Goal: Task Accomplishment & Management: Use online tool/utility

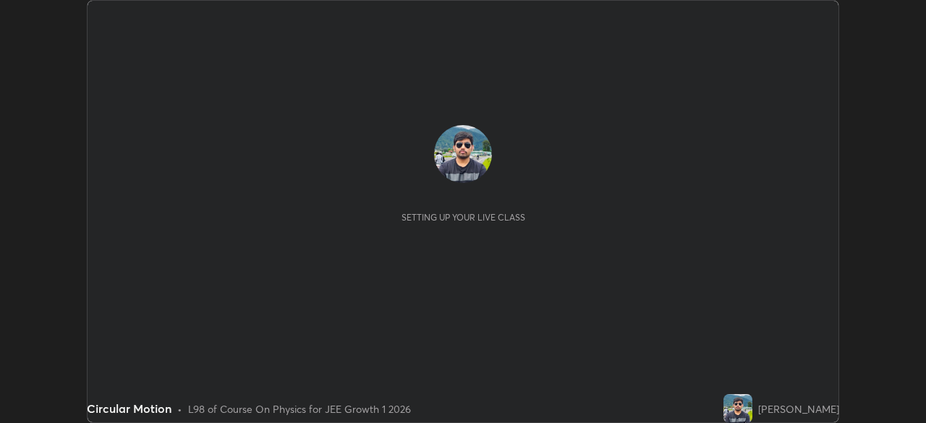
scroll to position [423, 926]
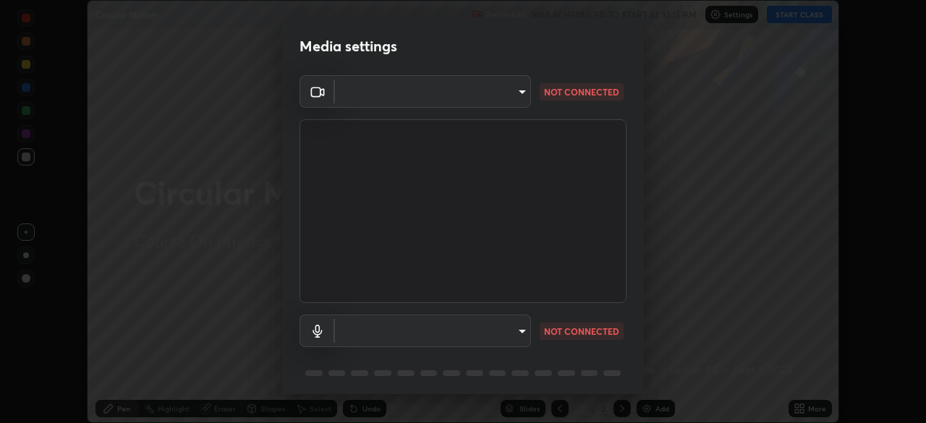
type input "d943c429c6768cc43748b604c9c0ebf3724e607f85506a855244b083f0bc12de"
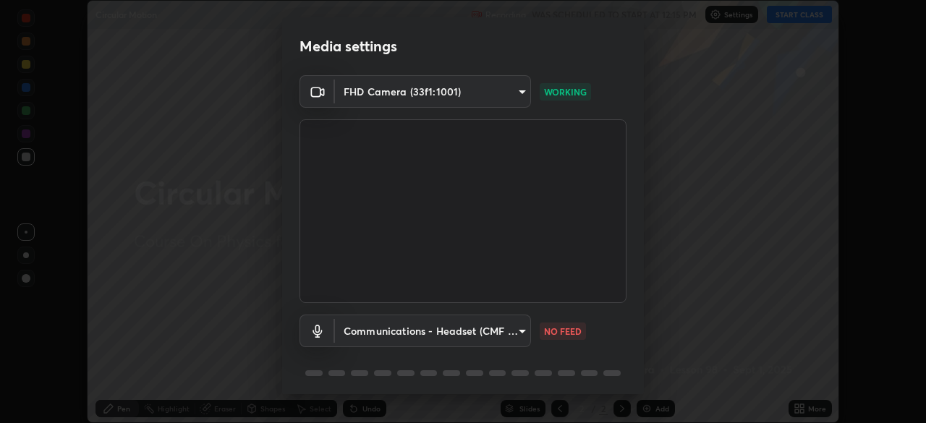
click at [513, 327] on body "Erase all Circular Motion Recording WAS SCHEDULED TO START AT 12:15 PM Settings…" at bounding box center [463, 211] width 926 height 423
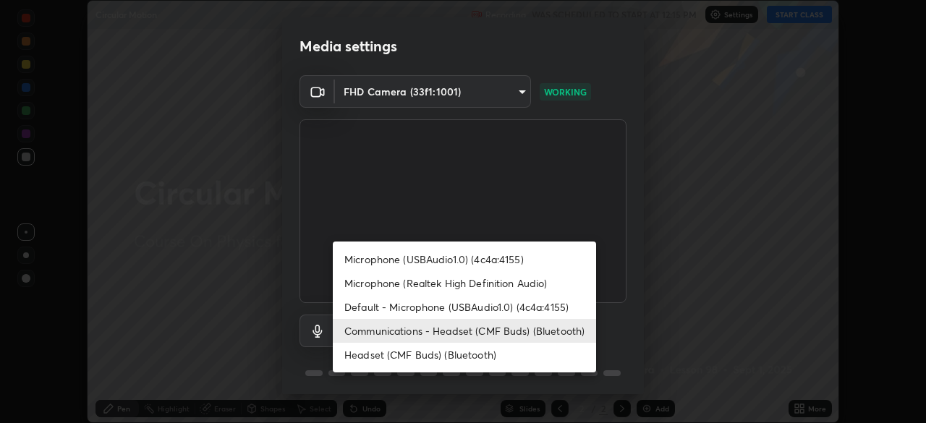
click at [468, 329] on li "Communications - Headset (CMF Buds) (Bluetooth)" at bounding box center [464, 331] width 263 height 24
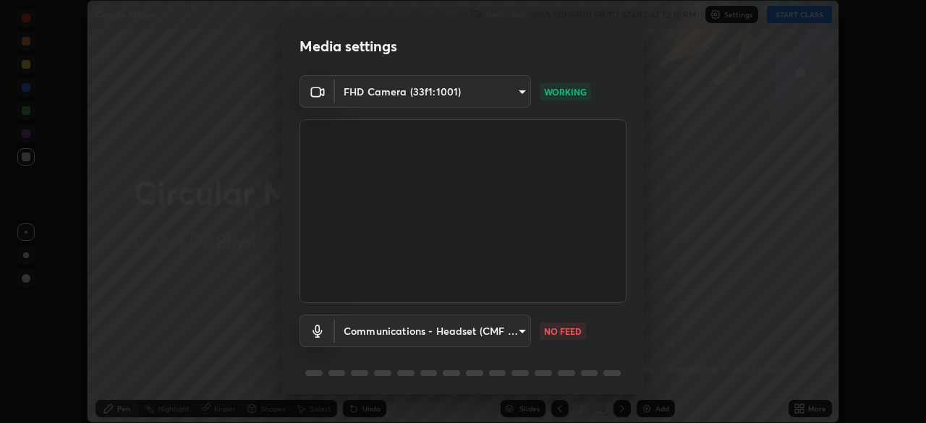
click at [487, 333] on body "Erase all Circular Motion Recording WAS SCHEDULED TO START AT 12:15 PM Settings…" at bounding box center [463, 211] width 926 height 423
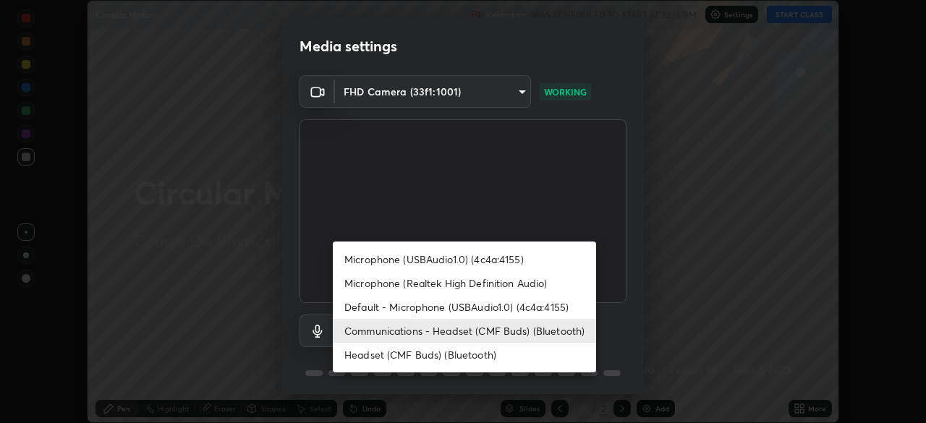
click at [472, 356] on li "Headset (CMF Buds) (Bluetooth)" at bounding box center [464, 355] width 263 height 24
type input "8de3b7bd2f4f9c3162163d552674993b387c049e72469de70f7832b7ac376168"
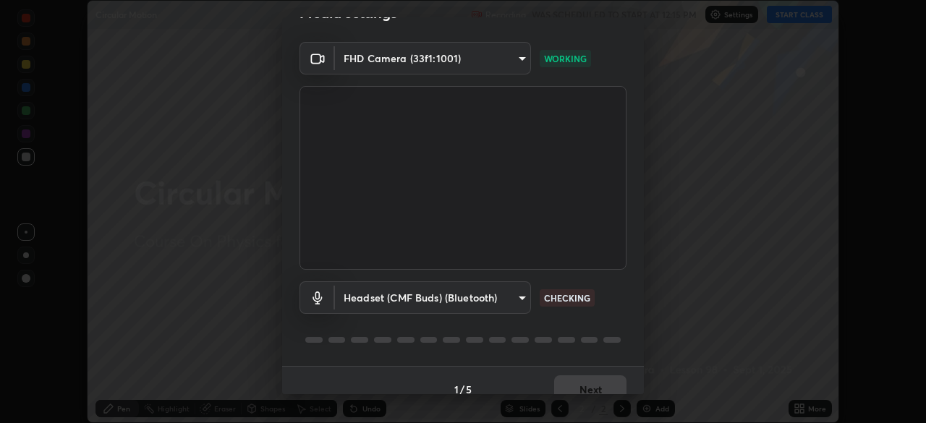
scroll to position [51, 0]
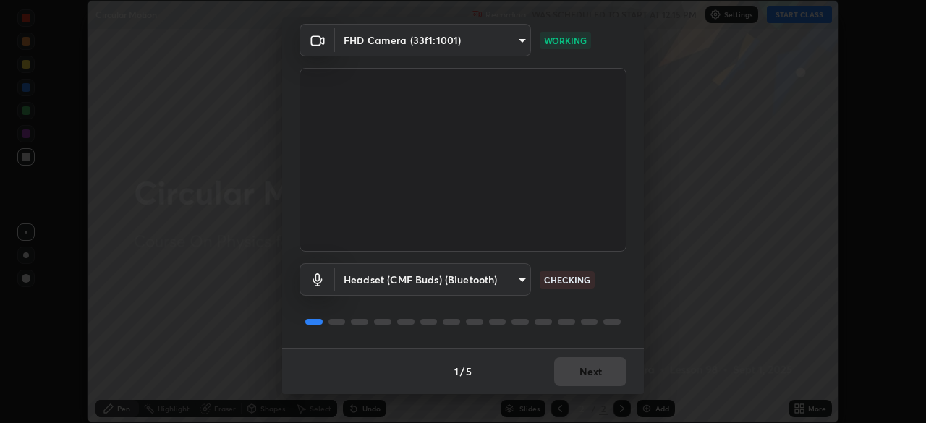
click at [584, 370] on div "1 / 5 Next" at bounding box center [463, 371] width 362 height 46
click at [583, 373] on button "Next" at bounding box center [590, 372] width 72 height 29
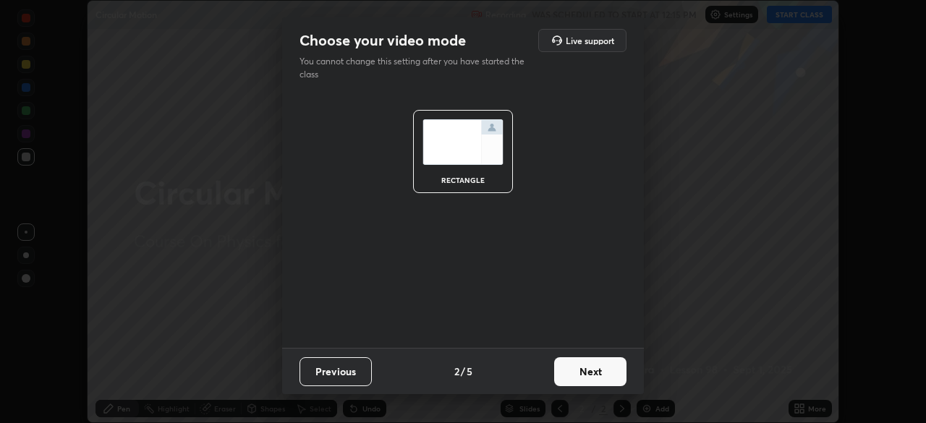
click at [584, 372] on button "Next" at bounding box center [590, 372] width 72 height 29
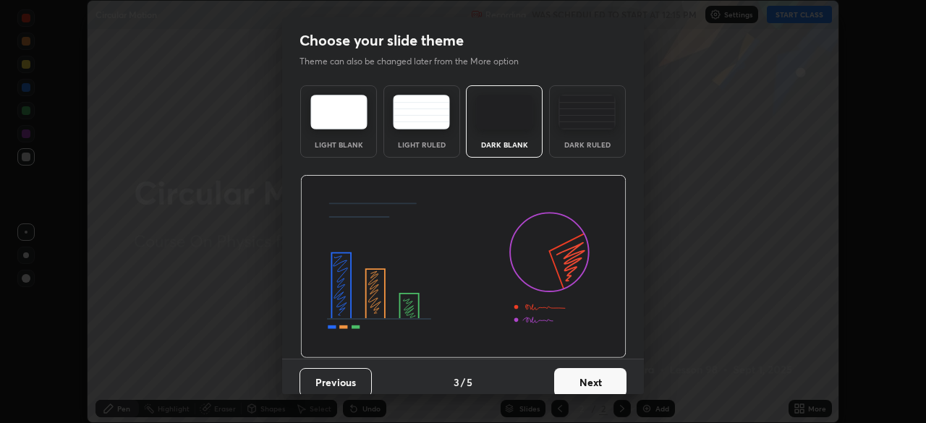
click at [583, 376] on button "Next" at bounding box center [590, 382] width 72 height 29
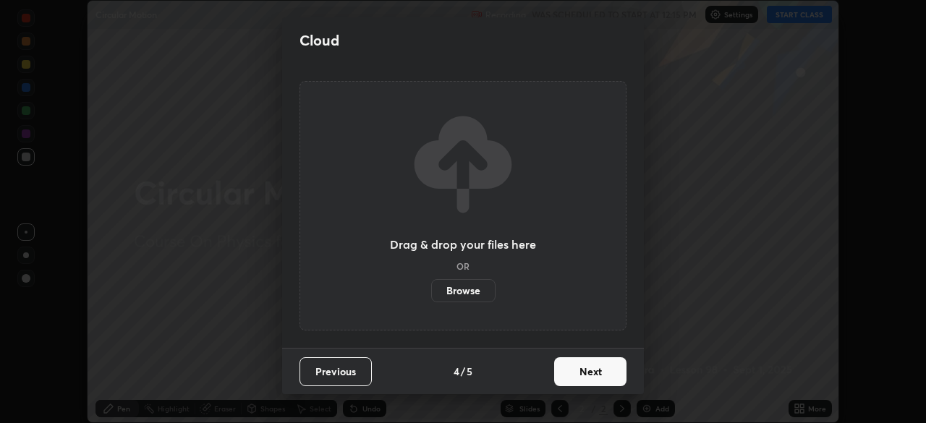
click at [583, 376] on button "Next" at bounding box center [590, 372] width 72 height 29
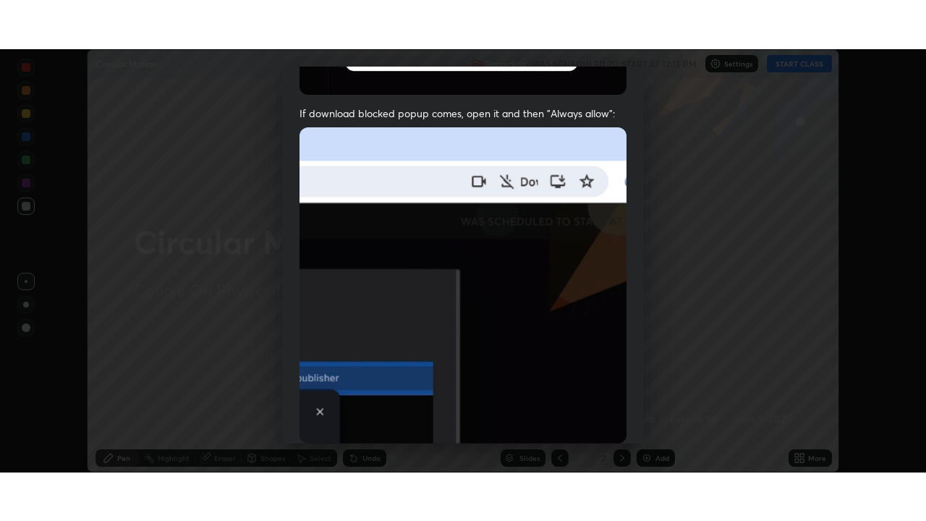
scroll to position [347, 0]
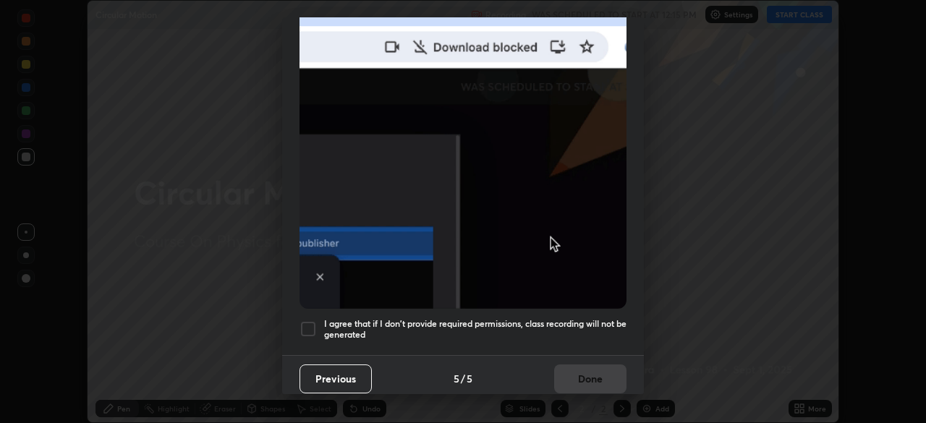
click at [300, 321] on div at bounding box center [308, 329] width 17 height 17
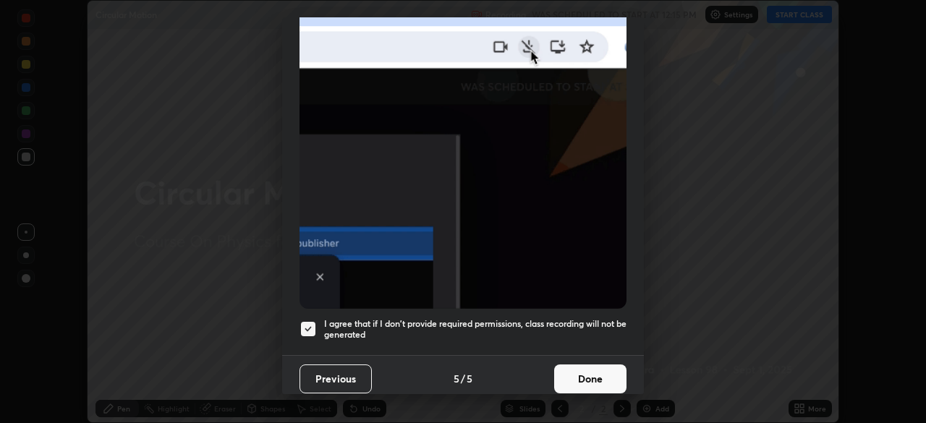
click at [593, 376] on button "Done" at bounding box center [590, 379] width 72 height 29
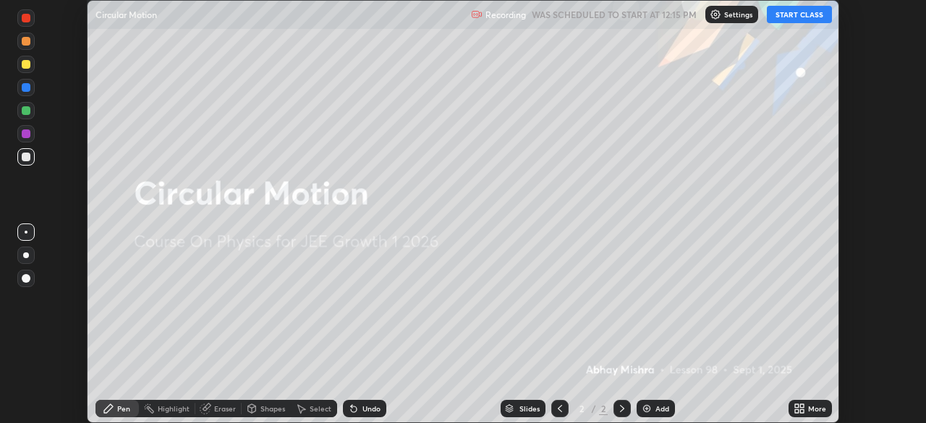
click at [793, 22] on button "START CLASS" at bounding box center [799, 14] width 65 height 17
click at [661, 405] on div "Add" at bounding box center [663, 408] width 14 height 7
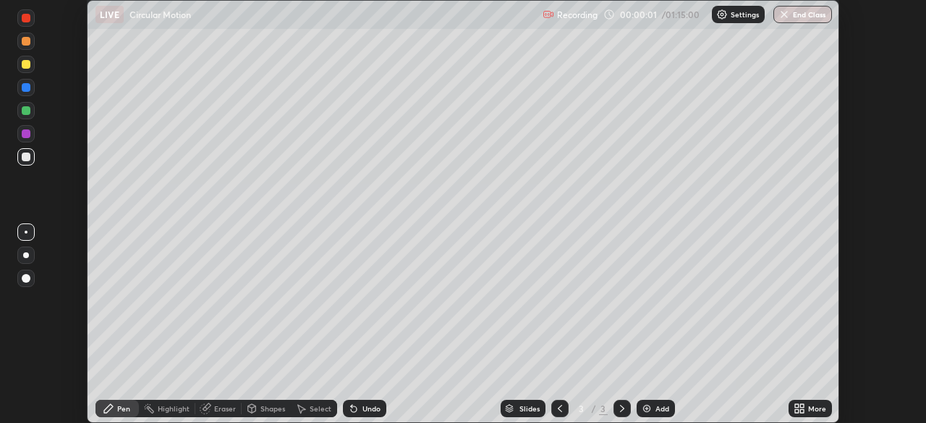
click at [804, 410] on icon at bounding box center [802, 412] width 4 height 4
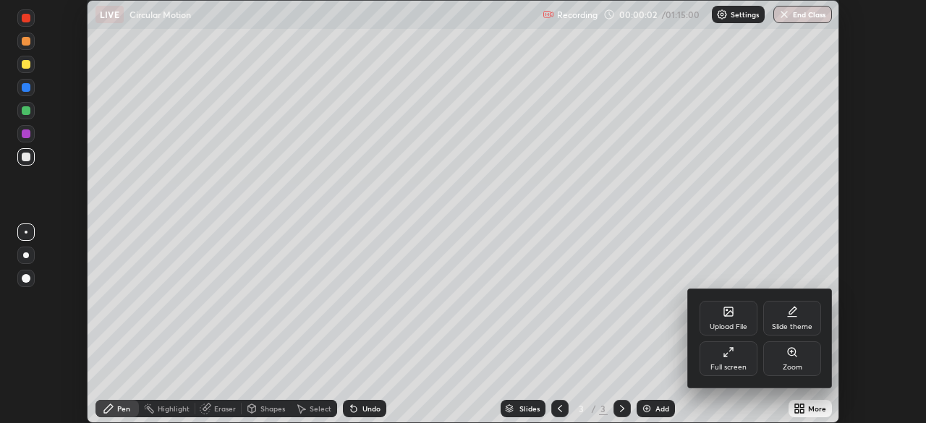
click at [748, 347] on div "Full screen" at bounding box center [729, 359] width 58 height 35
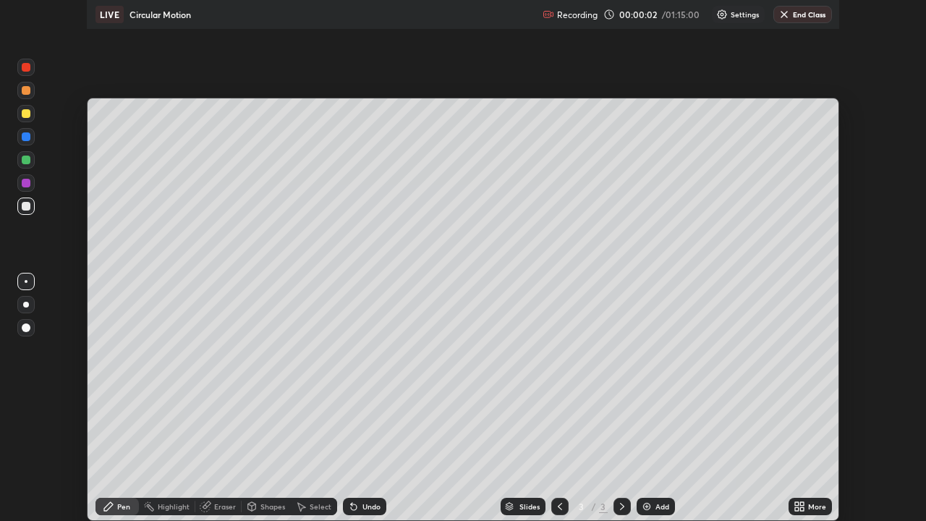
scroll to position [521, 926]
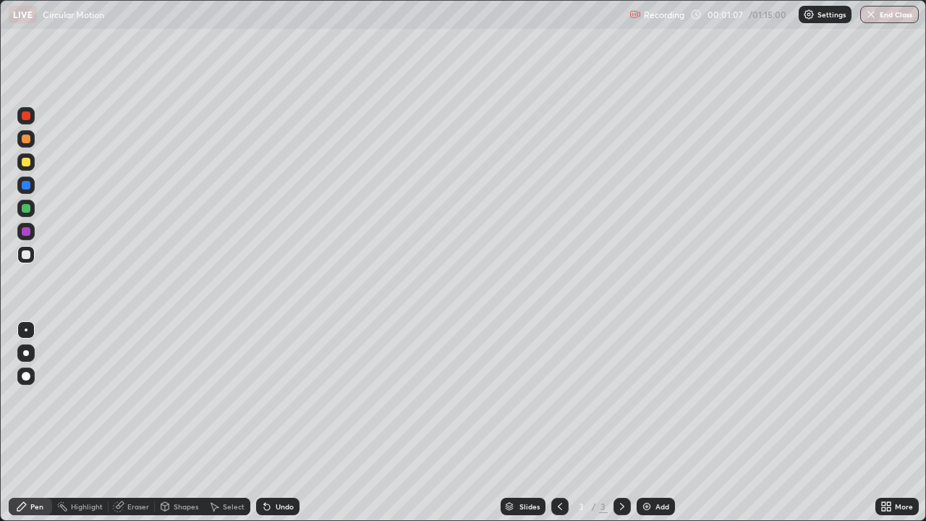
click at [175, 423] on div "Shapes" at bounding box center [186, 506] width 25 height 7
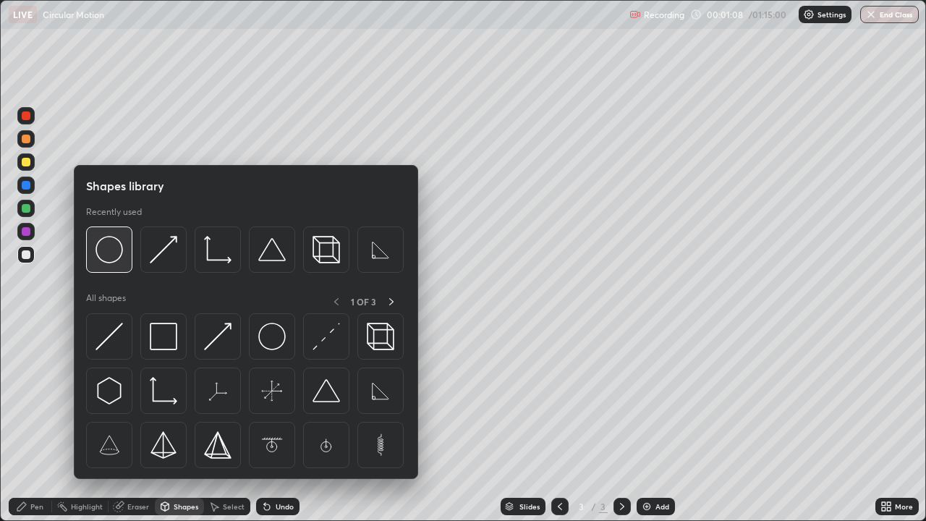
click at [111, 265] on div at bounding box center [109, 250] width 46 height 46
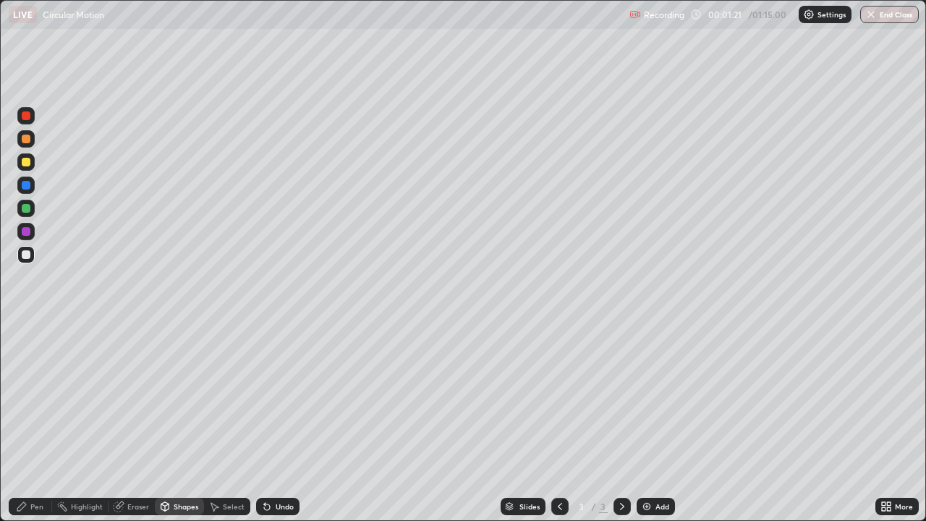
click at [281, 423] on div "Undo" at bounding box center [285, 506] width 18 height 7
click at [34, 423] on div "Pen" at bounding box center [36, 506] width 13 height 7
click at [27, 164] on div at bounding box center [26, 162] width 9 height 9
click at [281, 423] on div "Undo" at bounding box center [285, 506] width 18 height 7
click at [286, 423] on div "Undo" at bounding box center [277, 506] width 43 height 17
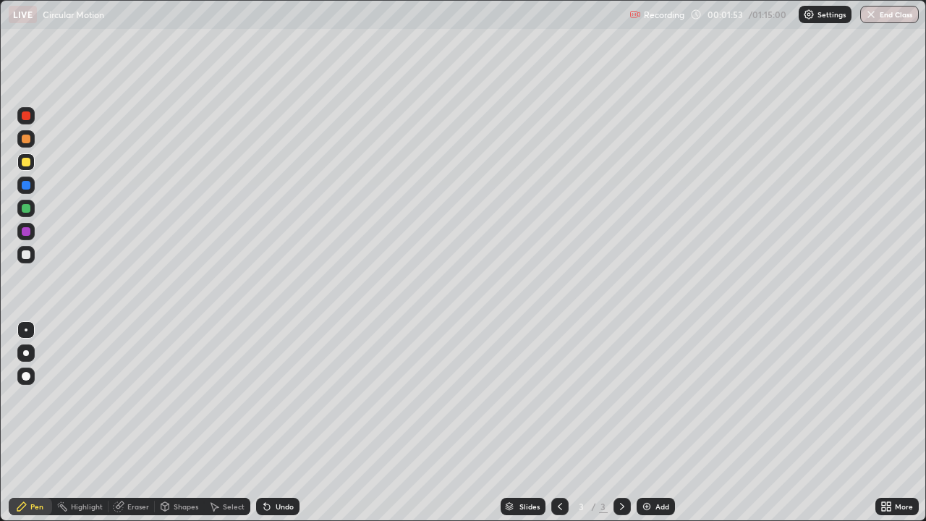
click at [276, 423] on div "Undo" at bounding box center [285, 506] width 18 height 7
click at [171, 423] on div "Shapes" at bounding box center [179, 506] width 49 height 17
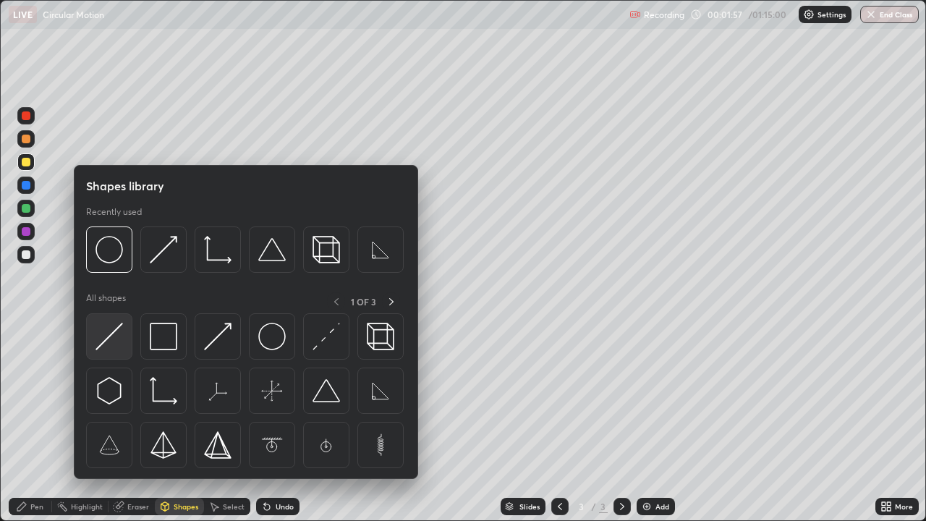
click at [121, 344] on img at bounding box center [110, 337] width 28 height 28
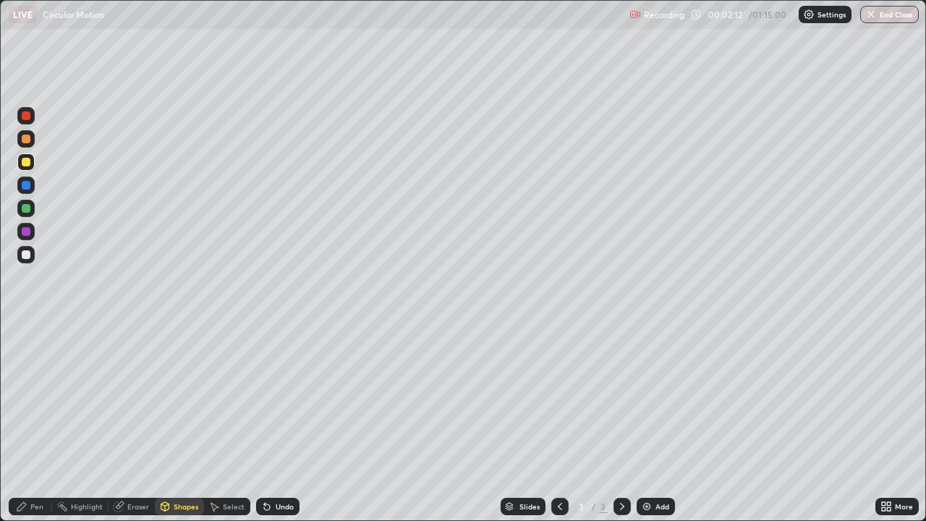
click at [26, 423] on div "Pen" at bounding box center [30, 506] width 43 height 17
click at [27, 256] on div at bounding box center [26, 254] width 9 height 9
click at [276, 423] on div "Undo" at bounding box center [285, 506] width 18 height 7
click at [272, 423] on div "Undo" at bounding box center [277, 506] width 43 height 17
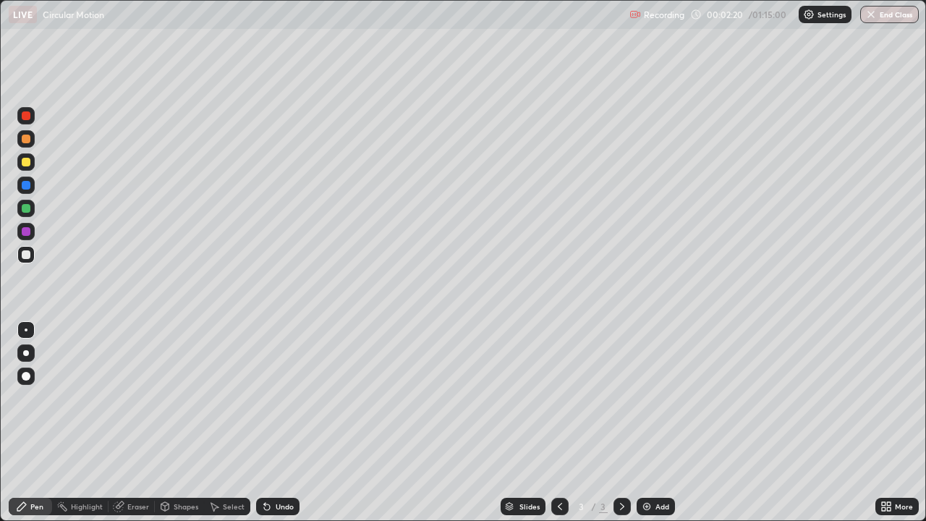
click at [26, 163] on div at bounding box center [26, 162] width 9 height 9
click at [28, 120] on div at bounding box center [25, 115] width 17 height 17
click at [33, 256] on div at bounding box center [25, 254] width 17 height 17
click at [138, 423] on div "Eraser" at bounding box center [138, 506] width 22 height 7
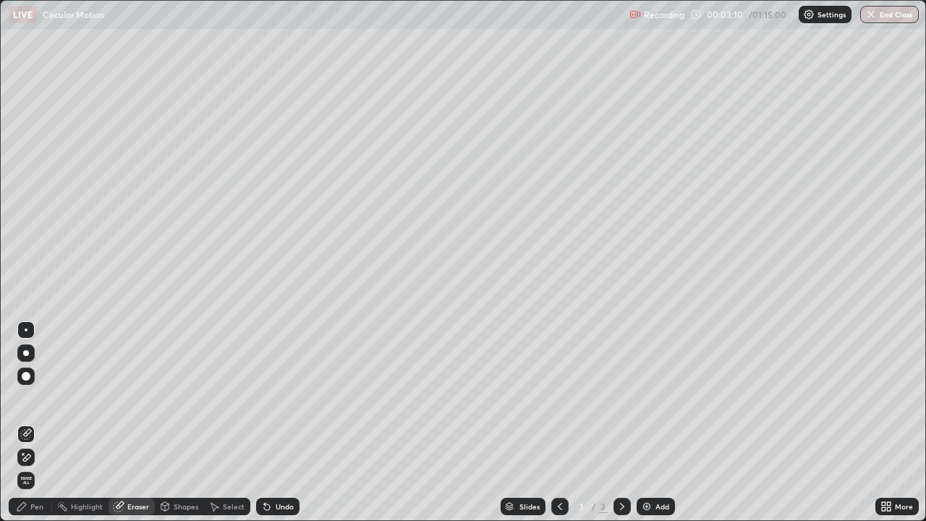
click at [40, 423] on div "Pen" at bounding box center [36, 506] width 13 height 7
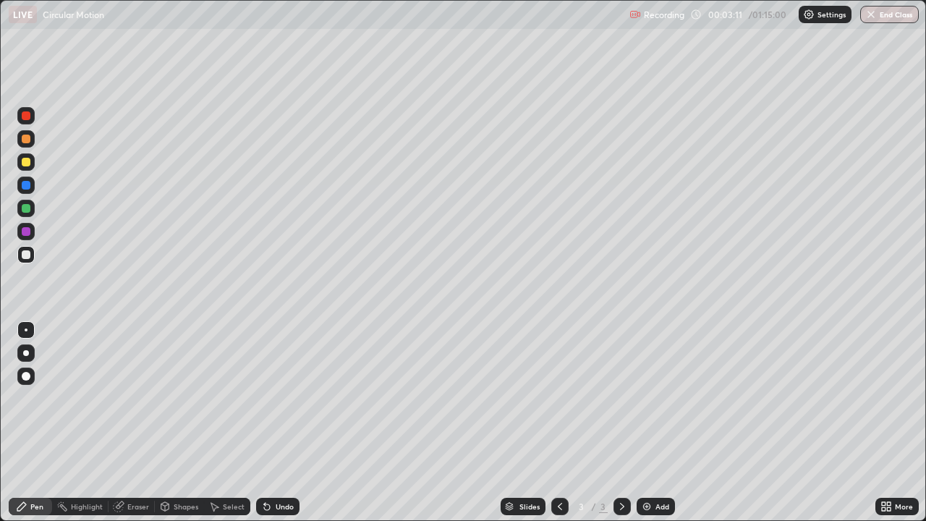
click at [27, 162] on div at bounding box center [26, 162] width 9 height 9
click at [31, 258] on div at bounding box center [25, 254] width 17 height 17
click at [25, 185] on div at bounding box center [26, 185] width 9 height 9
click at [25, 140] on div at bounding box center [26, 139] width 9 height 9
click at [285, 423] on div "Undo" at bounding box center [285, 506] width 18 height 7
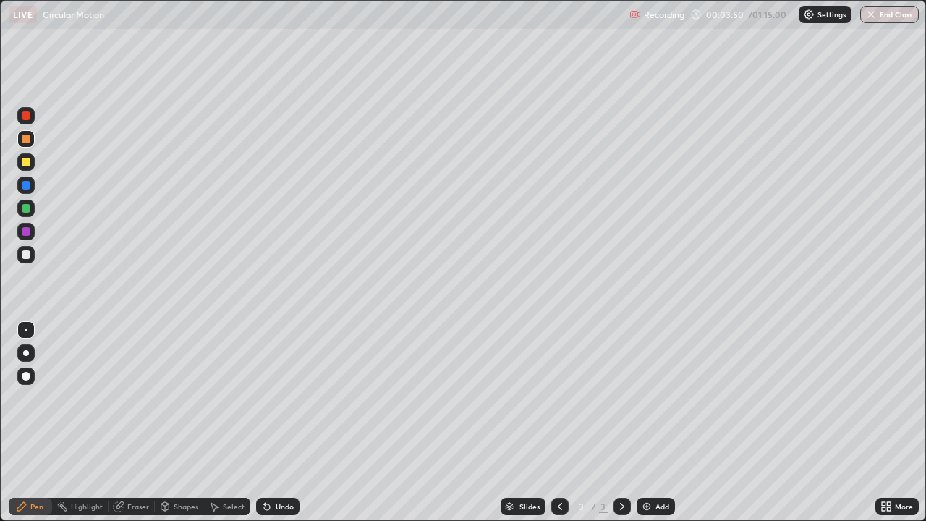
click at [286, 423] on div "Undo" at bounding box center [285, 506] width 18 height 7
click at [288, 423] on div "Undo" at bounding box center [285, 506] width 18 height 7
click at [276, 423] on div "Undo" at bounding box center [285, 506] width 18 height 7
click at [279, 423] on div "Undo" at bounding box center [285, 506] width 18 height 7
click at [279, 423] on div "Undo" at bounding box center [277, 506] width 43 height 17
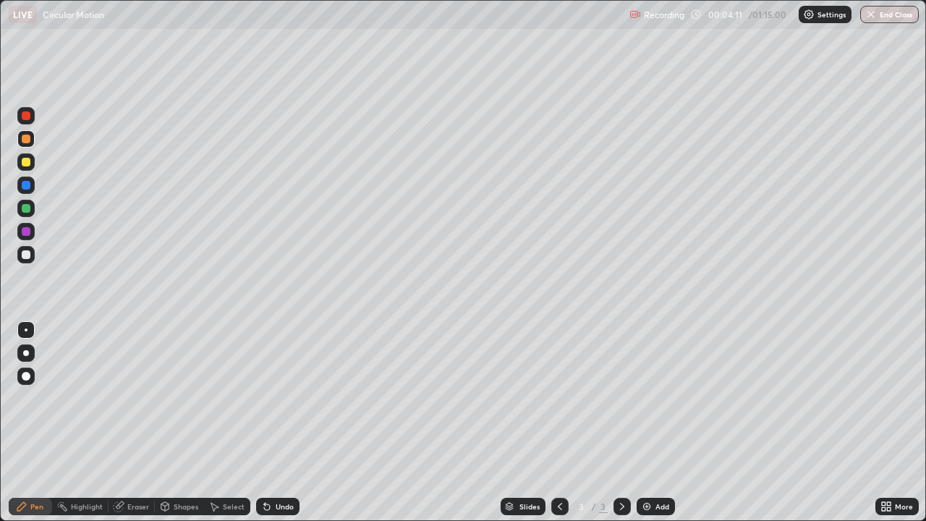
click at [279, 423] on div "Undo" at bounding box center [277, 506] width 43 height 17
click at [658, 423] on div "Add" at bounding box center [663, 506] width 14 height 7
click at [177, 423] on div "Shapes" at bounding box center [186, 506] width 25 height 7
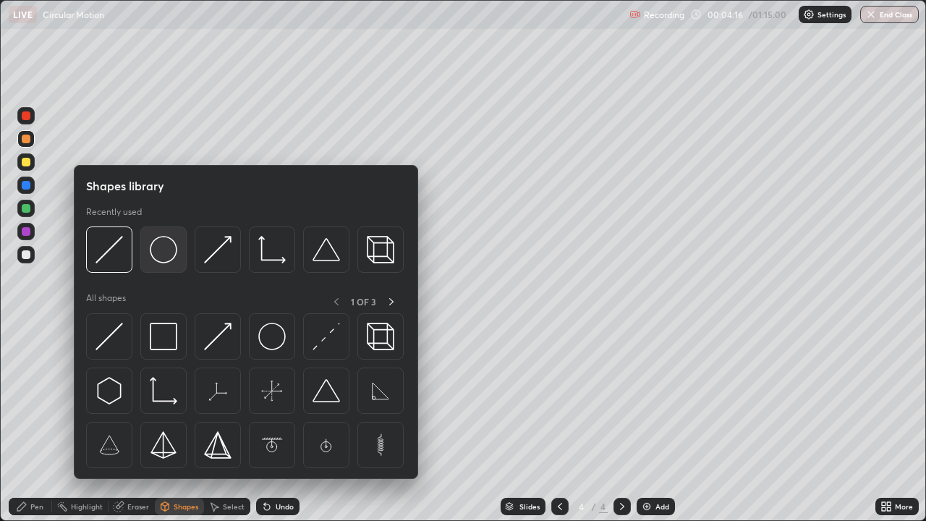
click at [161, 255] on img at bounding box center [164, 250] width 28 height 28
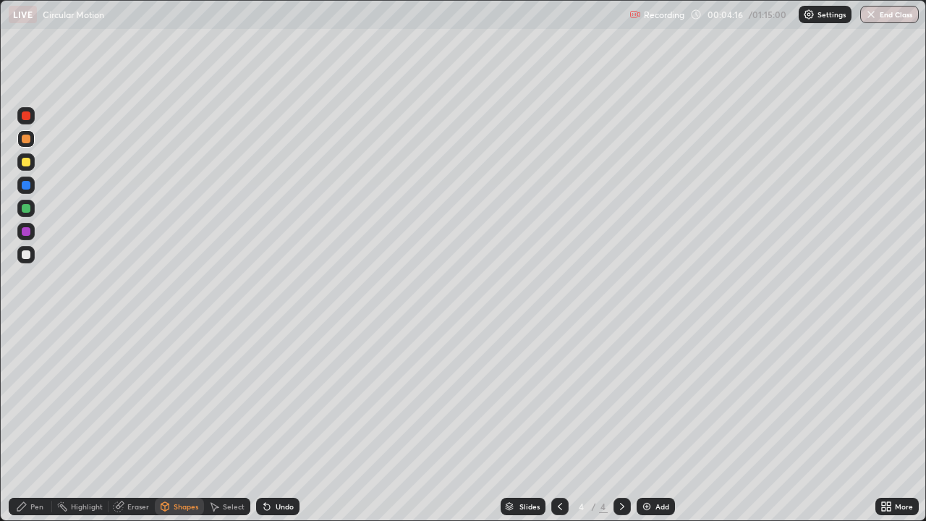
click at [32, 257] on div at bounding box center [25, 254] width 17 height 17
click at [176, 423] on div "Shapes" at bounding box center [186, 506] width 25 height 7
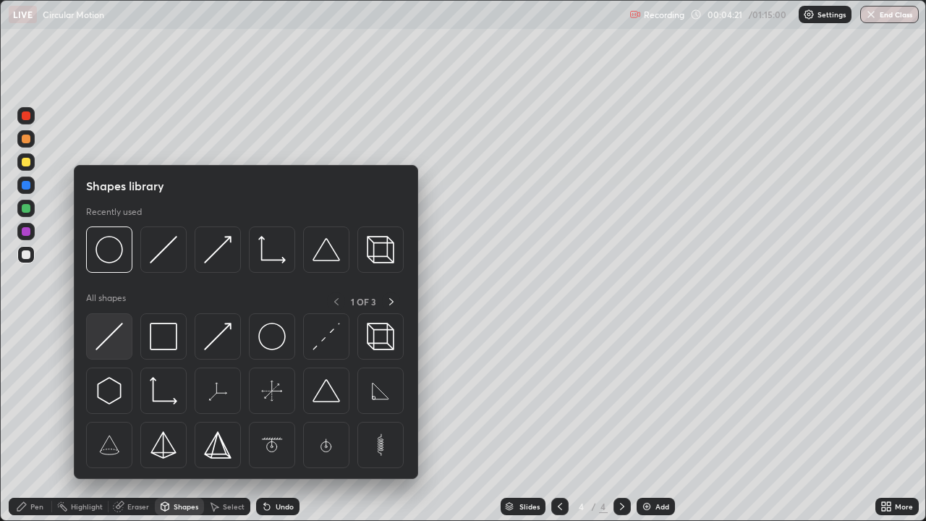
click at [113, 354] on div at bounding box center [109, 336] width 46 height 46
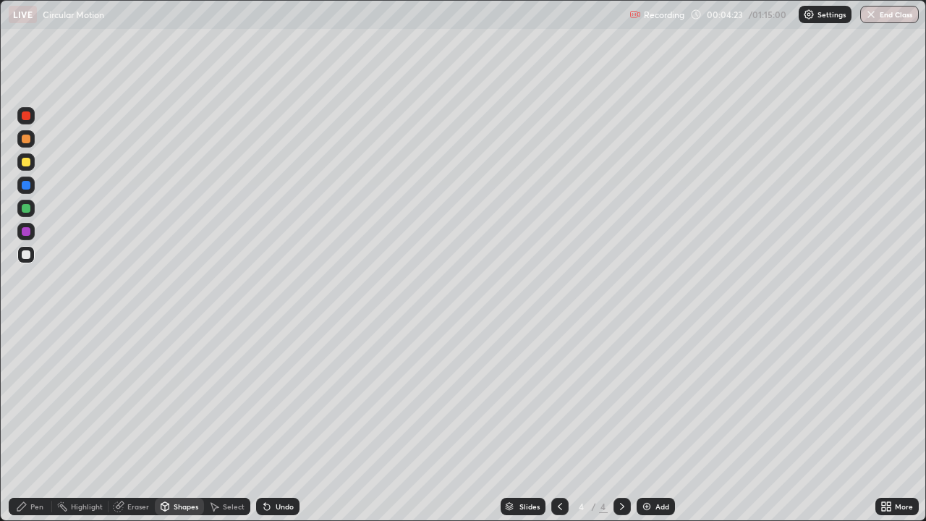
click at [32, 423] on div "Pen" at bounding box center [36, 506] width 13 height 7
click at [178, 423] on div "Shapes" at bounding box center [186, 506] width 25 height 7
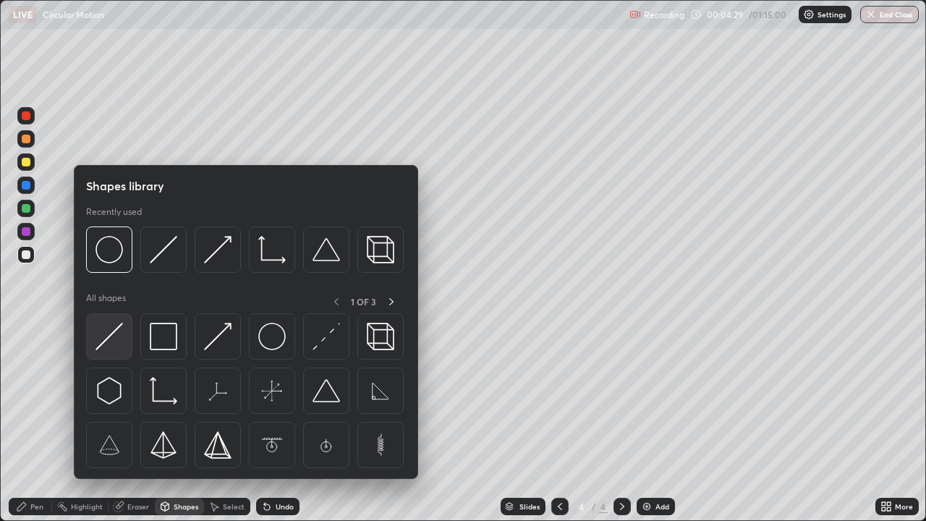
click at [111, 345] on img at bounding box center [110, 337] width 28 height 28
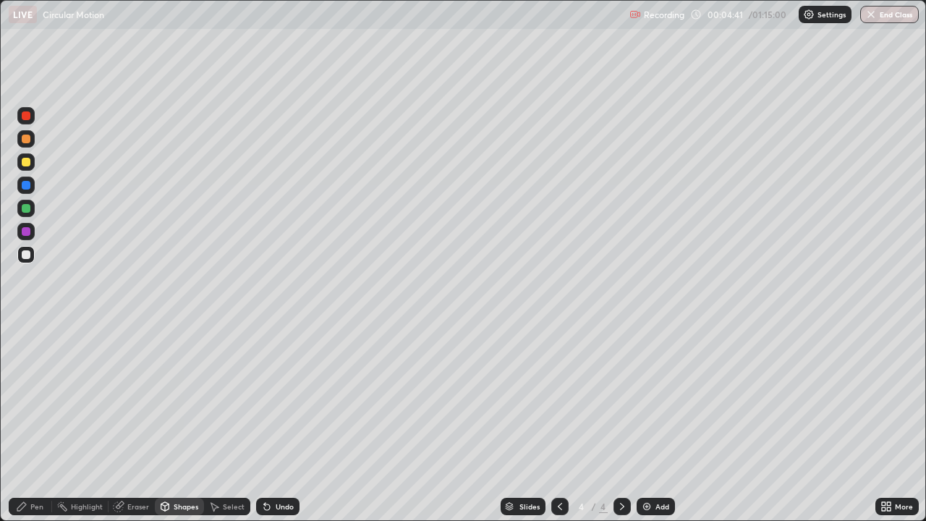
click at [29, 166] on div at bounding box center [25, 161] width 17 height 17
click at [278, 423] on div "Undo" at bounding box center [285, 506] width 18 height 7
click at [33, 423] on div "Pen" at bounding box center [30, 506] width 43 height 17
click at [284, 423] on div "Undo" at bounding box center [285, 506] width 18 height 7
click at [284, 423] on div "Undo" at bounding box center [277, 506] width 43 height 17
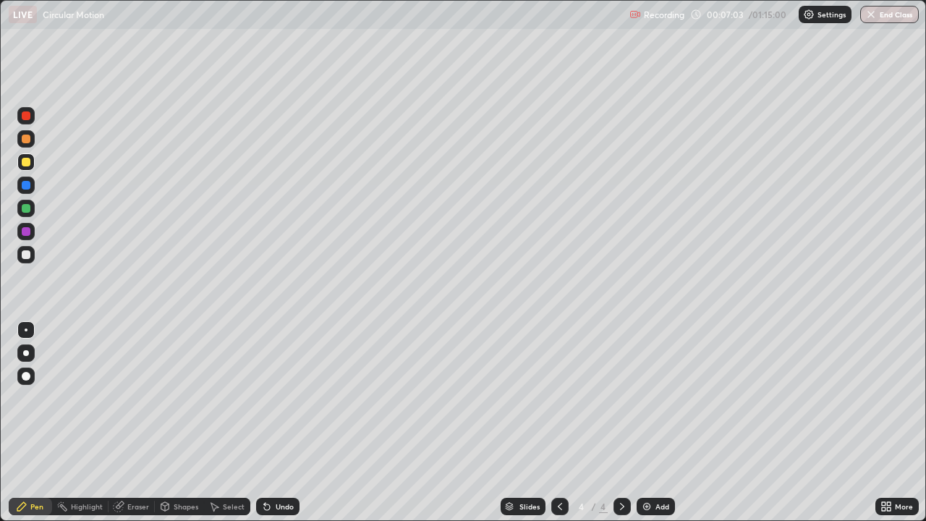
click at [34, 185] on div at bounding box center [25, 185] width 17 height 17
click at [283, 423] on div "Undo" at bounding box center [277, 506] width 43 height 17
click at [25, 158] on div at bounding box center [26, 162] width 9 height 9
click at [130, 423] on div "Eraser" at bounding box center [138, 506] width 22 height 7
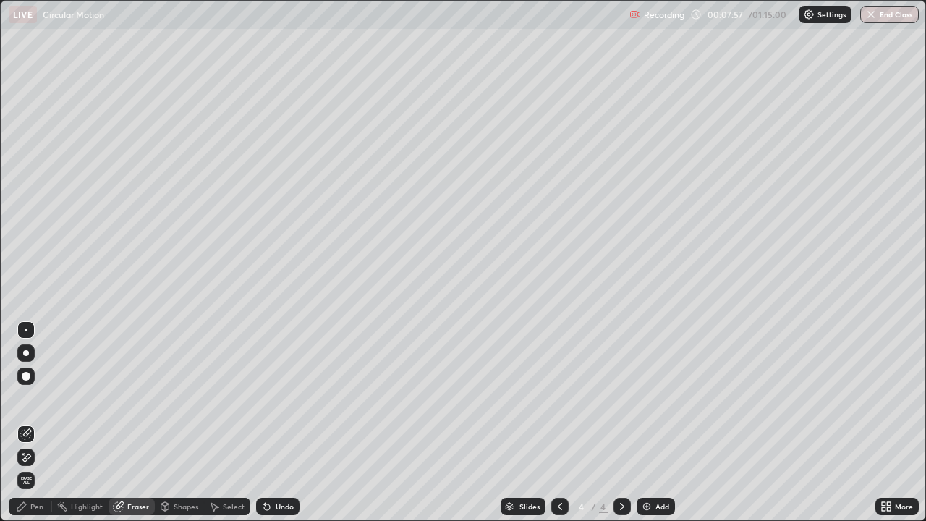
click at [39, 423] on div "Pen" at bounding box center [36, 506] width 13 height 7
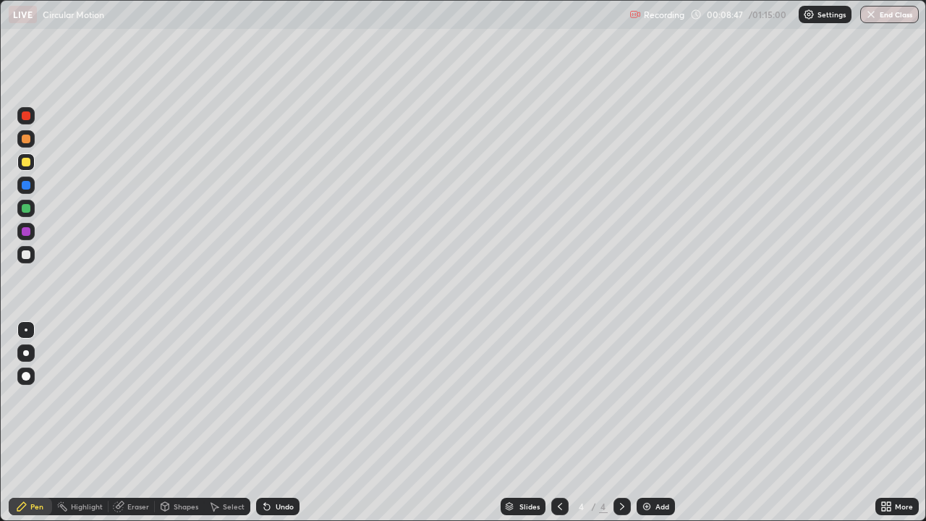
click at [559, 423] on icon at bounding box center [560, 507] width 12 height 12
click at [622, 423] on icon at bounding box center [623, 507] width 12 height 12
click at [557, 423] on icon at bounding box center [560, 507] width 12 height 12
click at [272, 423] on div "Undo" at bounding box center [277, 506] width 43 height 17
click at [276, 423] on div "Undo" at bounding box center [285, 506] width 18 height 7
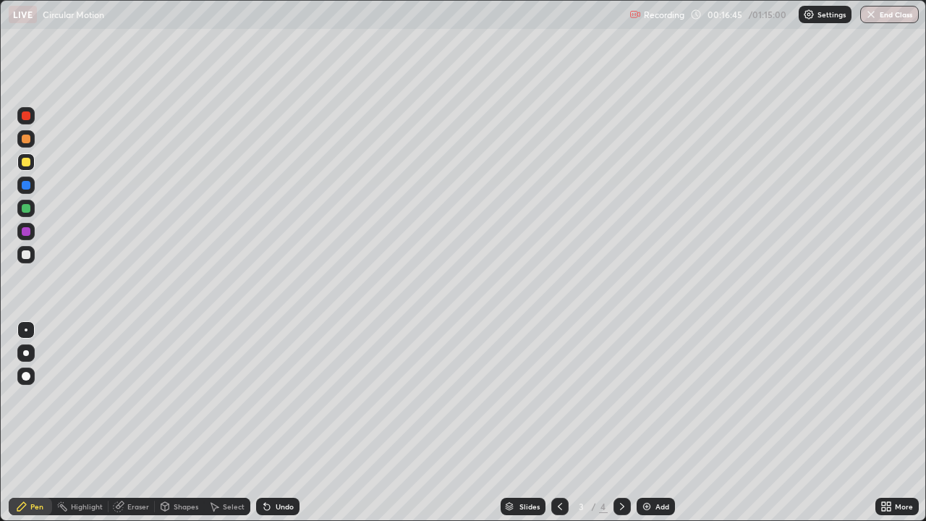
click at [276, 423] on div "Undo" at bounding box center [285, 506] width 18 height 7
click at [279, 423] on div "Undo" at bounding box center [285, 506] width 18 height 7
click at [282, 423] on div "Undo" at bounding box center [285, 506] width 18 height 7
click at [283, 423] on div "Undo" at bounding box center [285, 506] width 18 height 7
click at [280, 423] on div "Undo" at bounding box center [277, 506] width 43 height 17
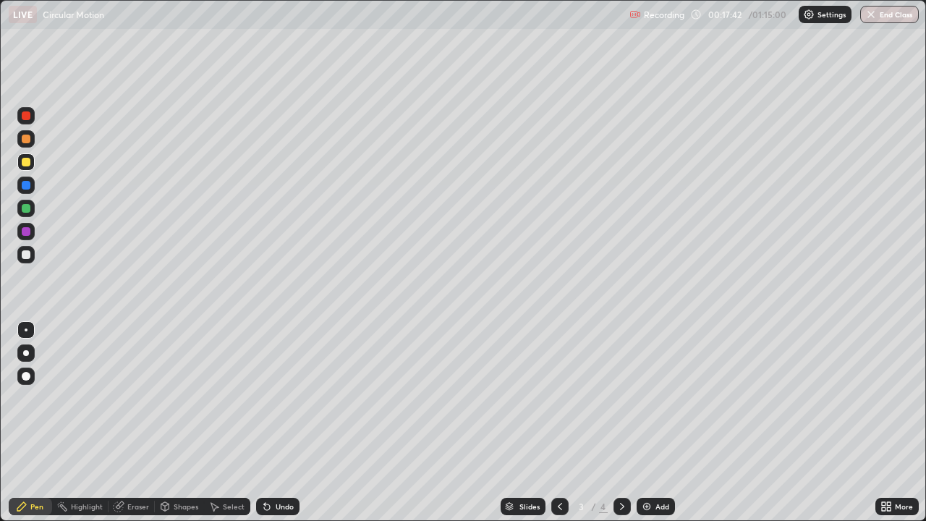
click at [283, 423] on div "Undo" at bounding box center [285, 506] width 18 height 7
click at [269, 423] on icon at bounding box center [267, 507] width 12 height 12
click at [265, 423] on icon at bounding box center [267, 507] width 6 height 6
click at [271, 423] on icon at bounding box center [267, 507] width 12 height 12
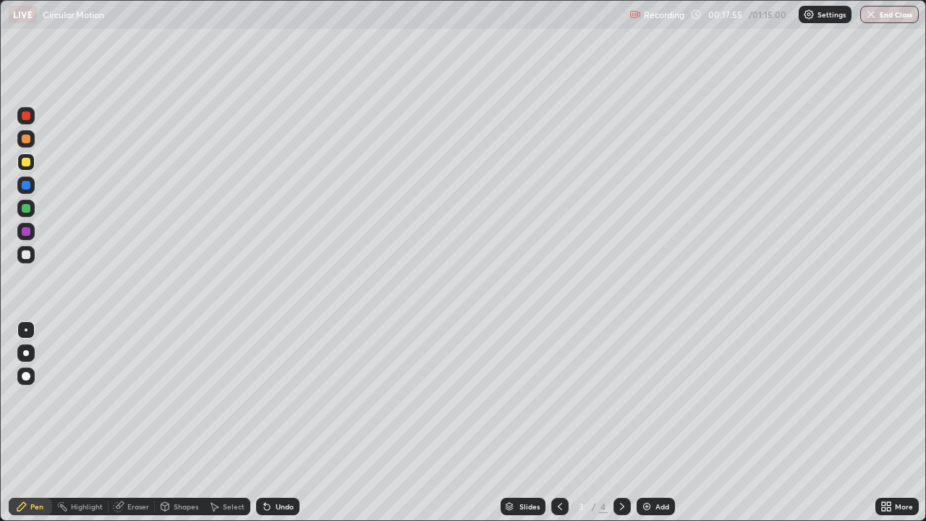
click at [276, 423] on div "Undo" at bounding box center [285, 506] width 18 height 7
click at [272, 423] on div "Undo" at bounding box center [277, 506] width 43 height 17
click at [276, 423] on div "Undo" at bounding box center [285, 506] width 18 height 7
click at [277, 423] on div "Undo" at bounding box center [285, 506] width 18 height 7
click at [556, 423] on div at bounding box center [559, 506] width 17 height 17
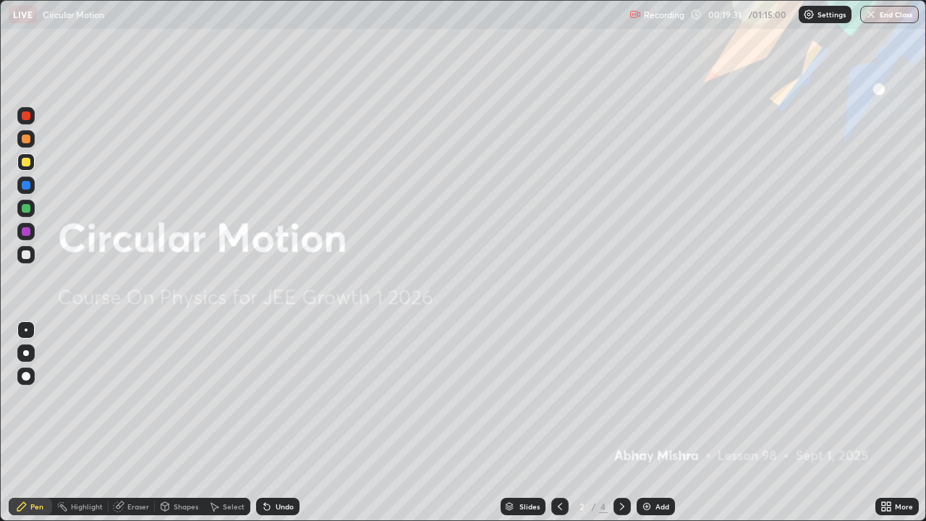
click at [620, 423] on icon at bounding box center [623, 507] width 12 height 12
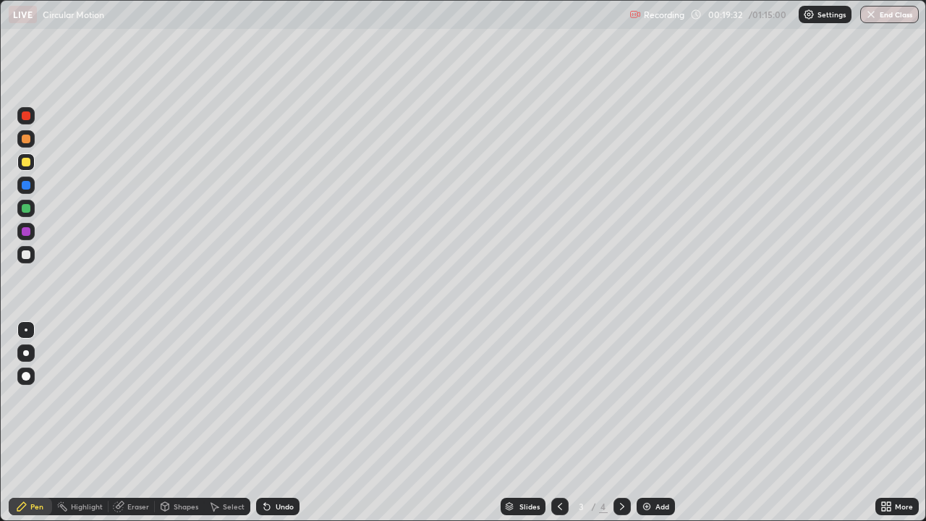
click at [621, 423] on icon at bounding box center [623, 507] width 12 height 12
click at [627, 423] on icon at bounding box center [623, 507] width 12 height 12
click at [620, 423] on icon at bounding box center [623, 507] width 12 height 12
click at [560, 423] on icon at bounding box center [560, 507] width 12 height 12
click at [286, 423] on div "Undo" at bounding box center [285, 506] width 18 height 7
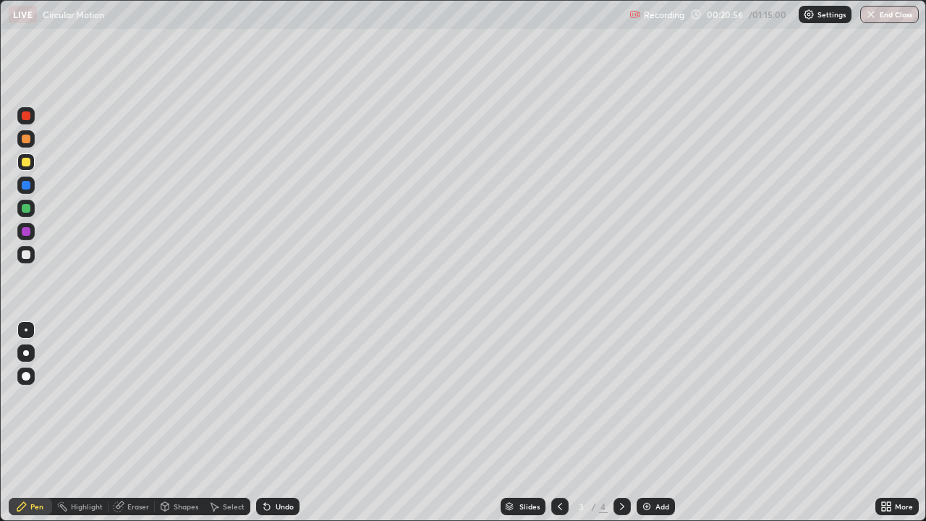
click at [265, 423] on icon at bounding box center [267, 507] width 6 height 6
click at [265, 423] on div "Undo" at bounding box center [277, 506] width 43 height 17
click at [267, 423] on div "Undo" at bounding box center [277, 506] width 43 height 17
click at [620, 423] on icon at bounding box center [623, 507] width 12 height 12
click at [559, 423] on icon at bounding box center [560, 507] width 12 height 12
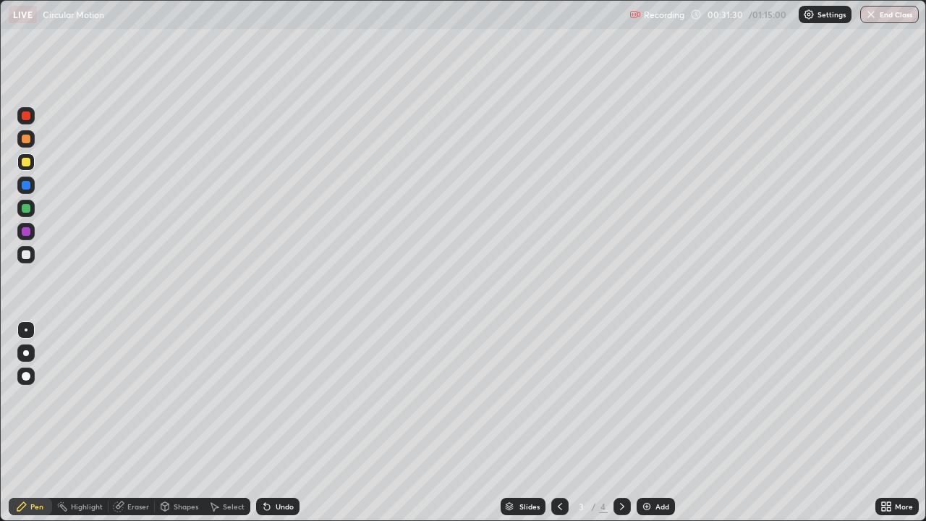
click at [166, 423] on icon at bounding box center [165, 506] width 8 height 9
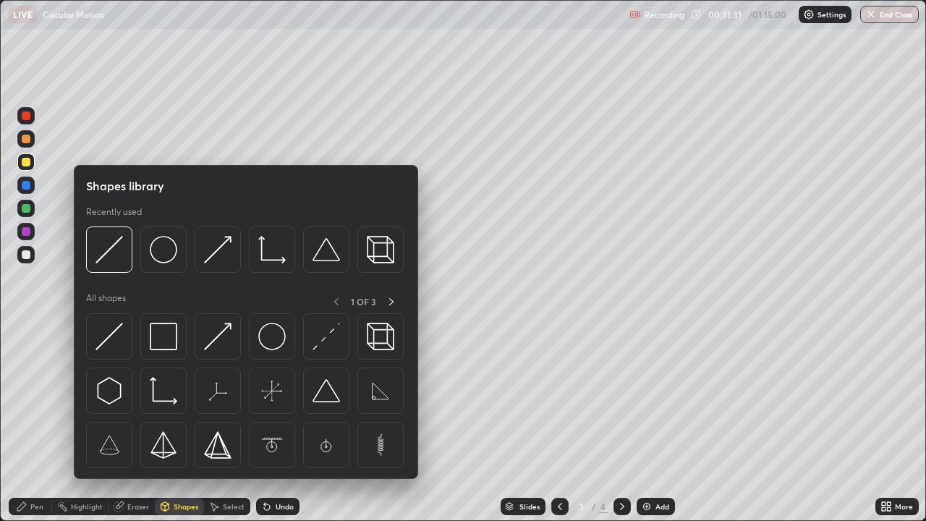
click at [127, 423] on div "Eraser" at bounding box center [138, 506] width 22 height 7
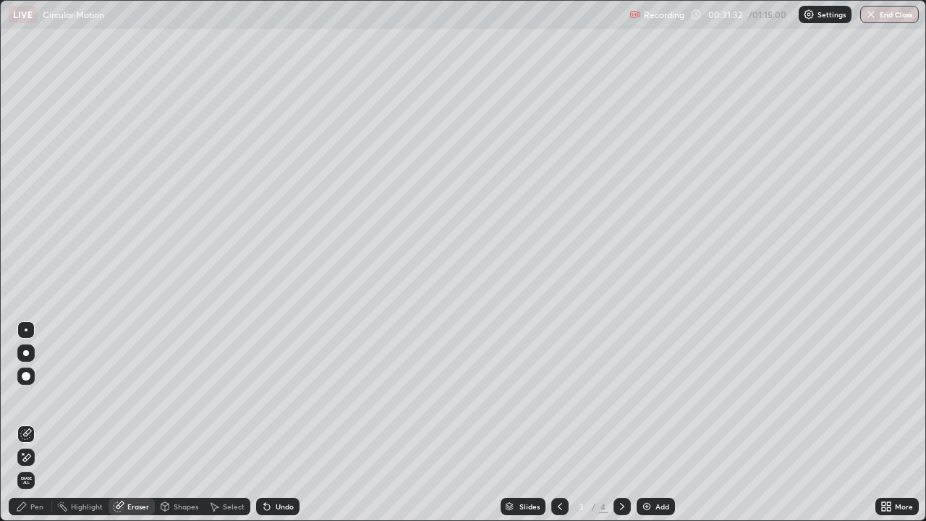
click at [216, 423] on icon at bounding box center [215, 507] width 8 height 9
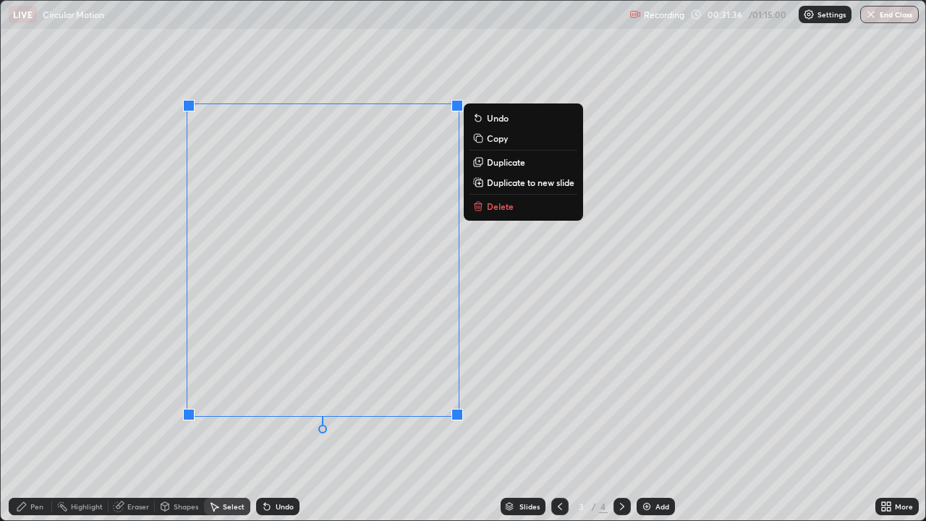
click at [487, 134] on p "Copy" at bounding box center [497, 138] width 21 height 12
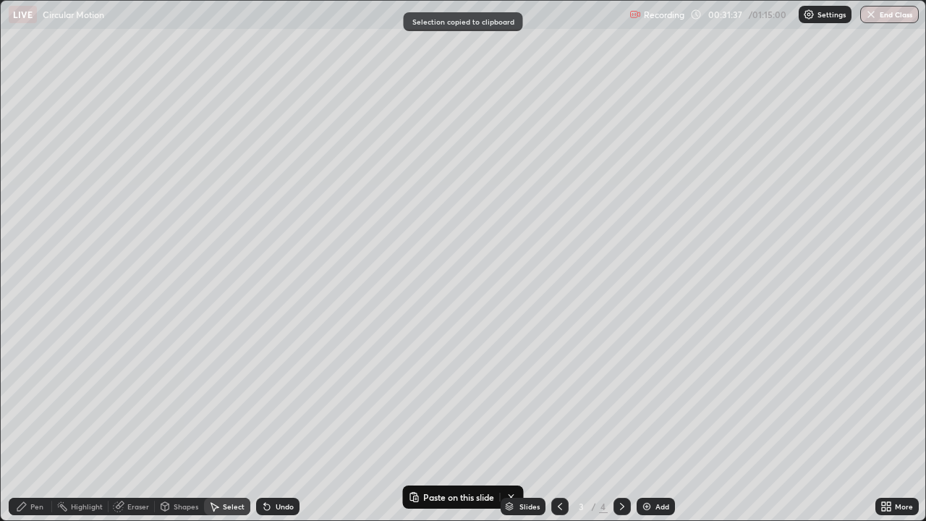
click at [656, 423] on div "Add" at bounding box center [663, 506] width 14 height 7
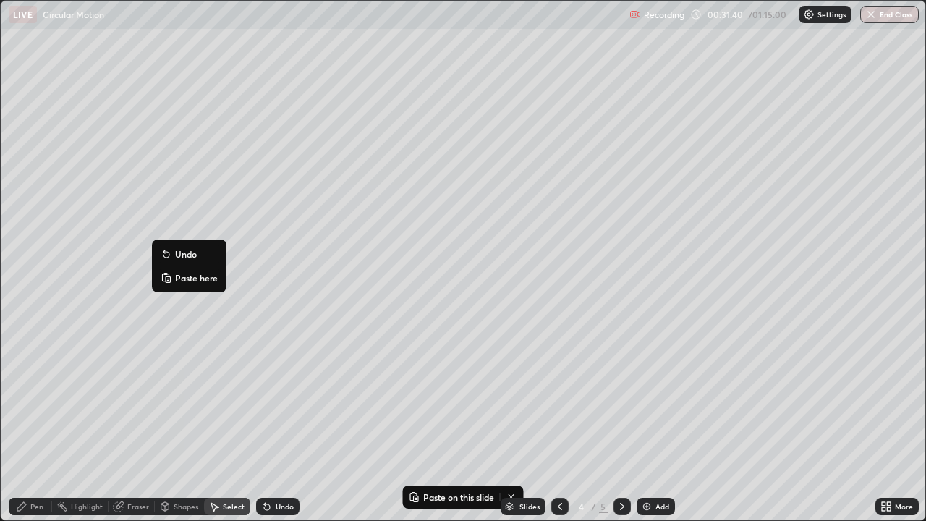
click at [193, 279] on p "Paste here" at bounding box center [196, 278] width 43 height 12
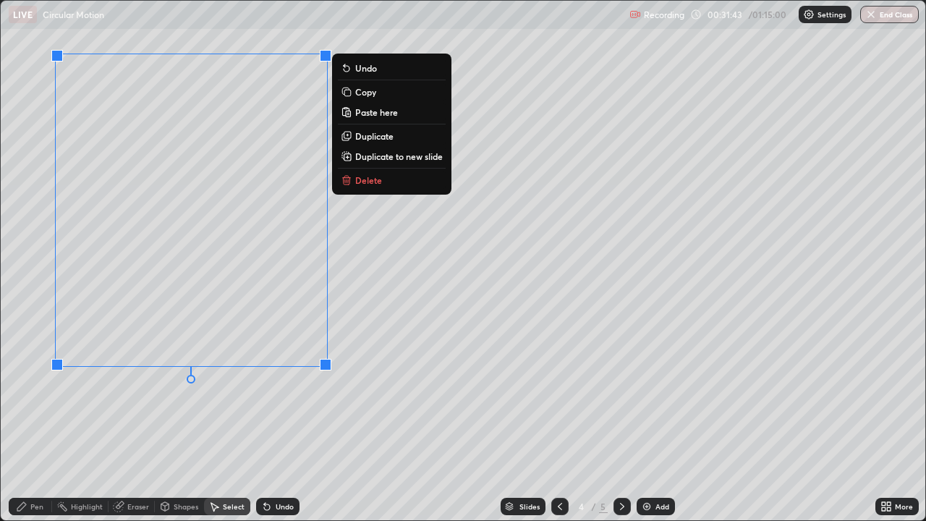
click at [20, 423] on div "Pen" at bounding box center [30, 506] width 43 height 17
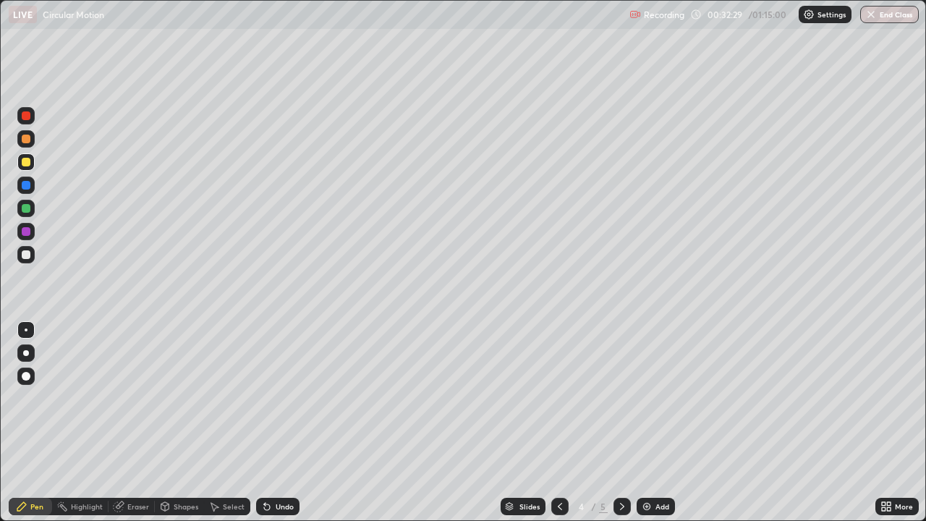
click at [273, 423] on div "Undo" at bounding box center [277, 506] width 43 height 17
click at [659, 423] on div "Add" at bounding box center [663, 506] width 14 height 7
click at [282, 423] on div "Undo" at bounding box center [285, 506] width 18 height 7
click at [558, 423] on icon at bounding box center [560, 507] width 12 height 12
click at [559, 423] on icon at bounding box center [560, 506] width 4 height 7
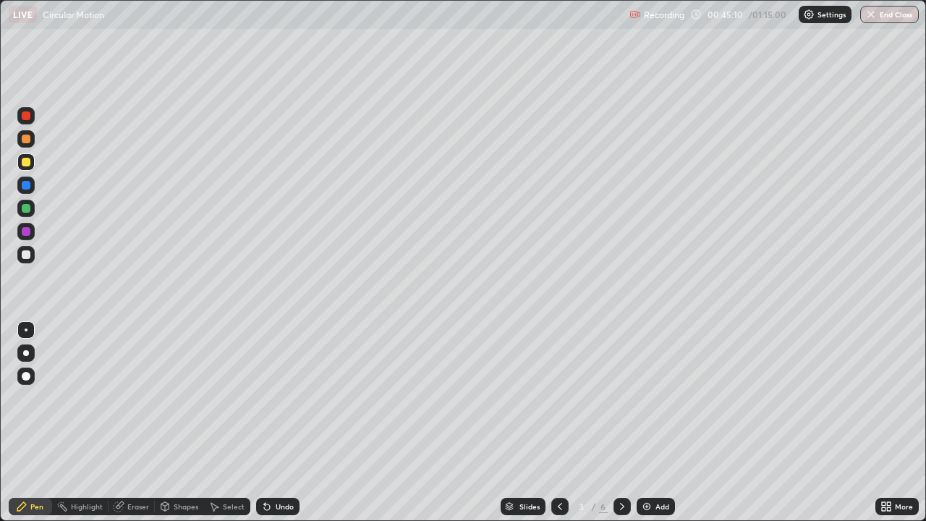
click at [216, 423] on icon at bounding box center [214, 507] width 12 height 12
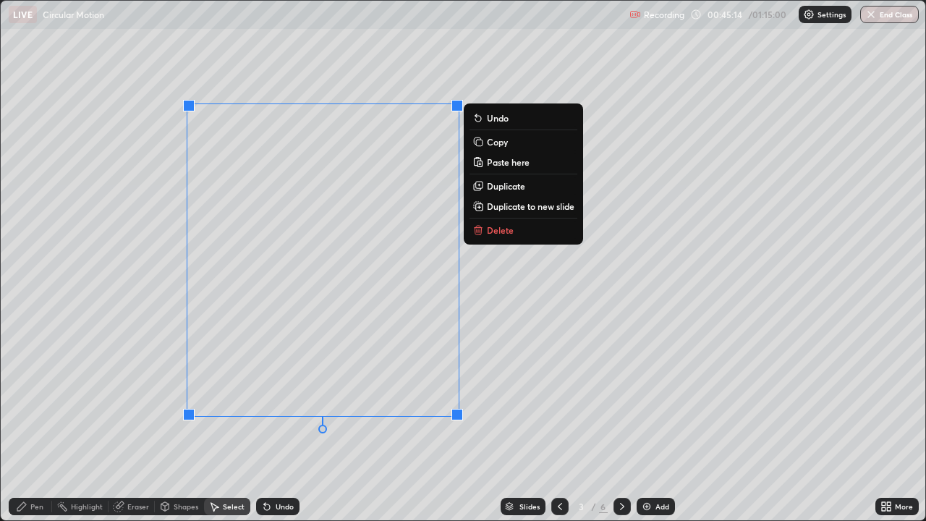
click at [496, 143] on p "Copy" at bounding box center [497, 142] width 21 height 12
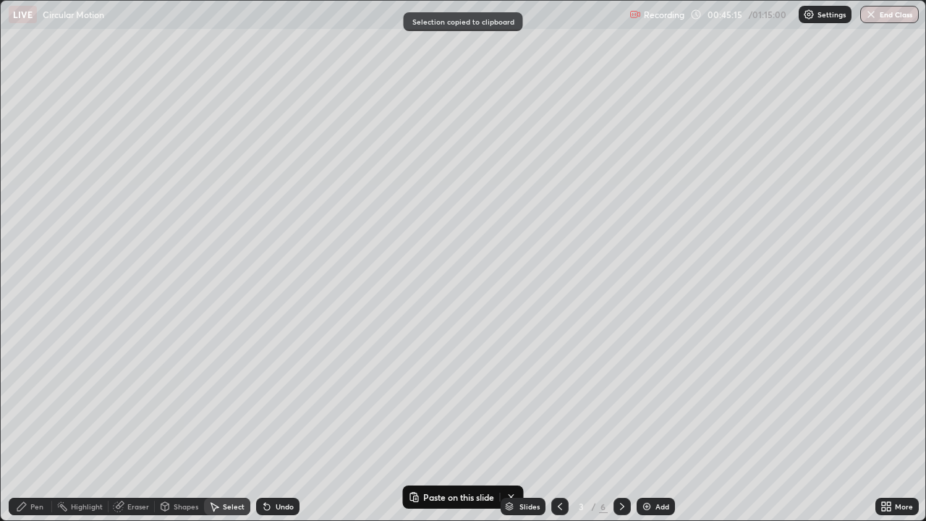
click at [652, 423] on div "Add" at bounding box center [656, 506] width 38 height 17
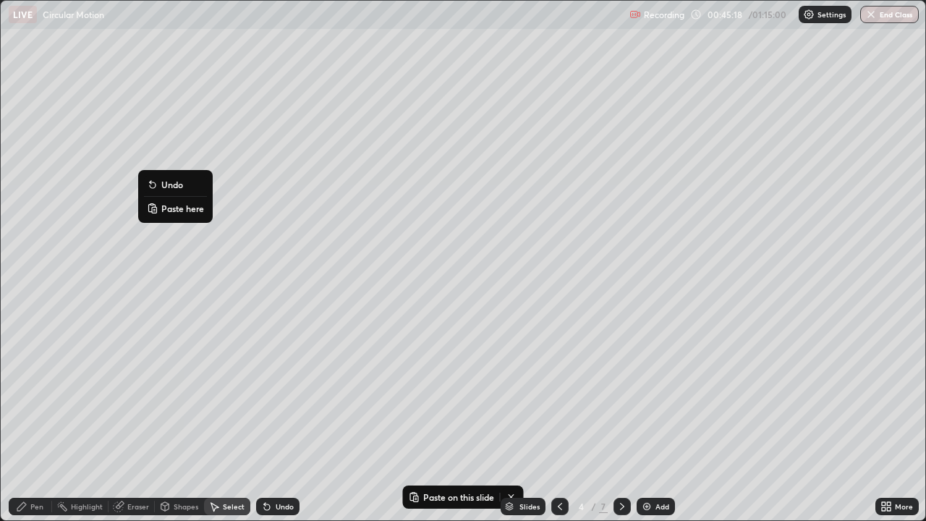
click at [172, 209] on p "Paste here" at bounding box center [182, 209] width 43 height 12
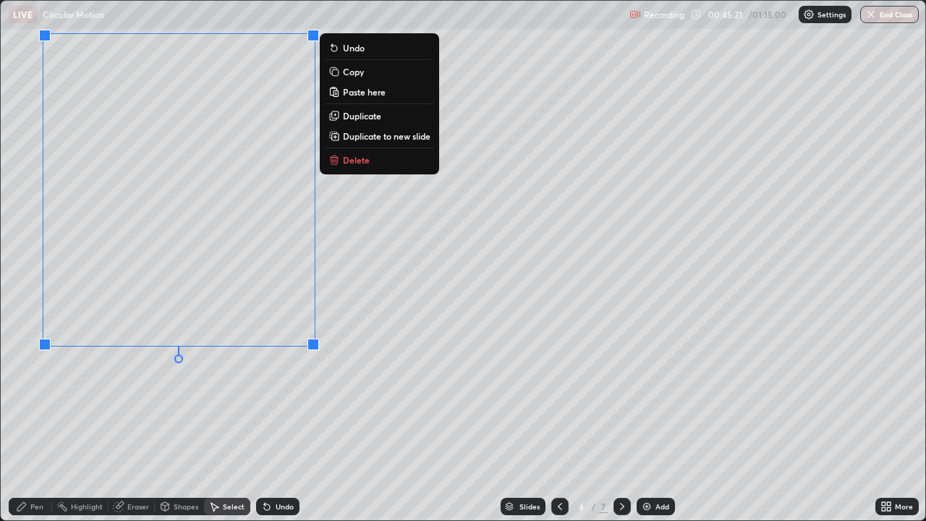
click at [30, 423] on div "Pen" at bounding box center [36, 506] width 13 height 7
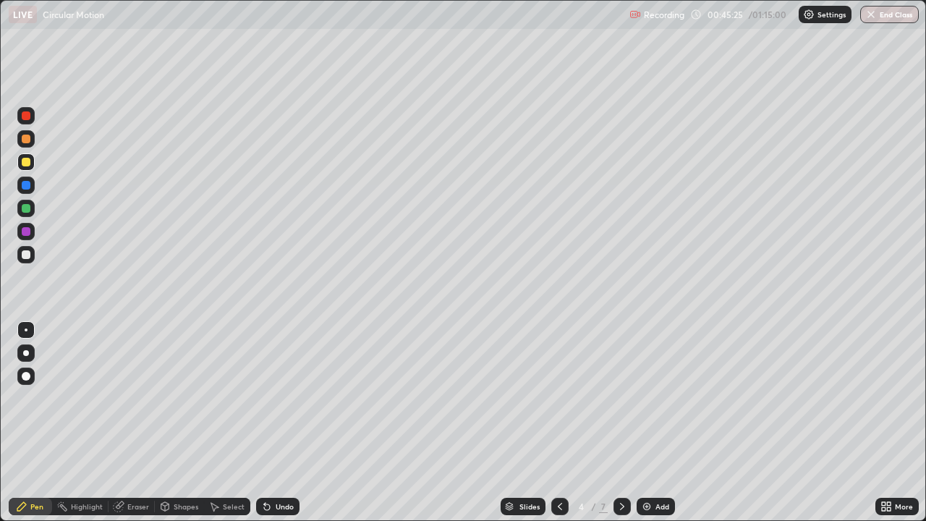
click at [26, 255] on div at bounding box center [26, 254] width 9 height 9
click at [279, 423] on div "Undo" at bounding box center [285, 506] width 18 height 7
click at [282, 423] on div "Undo" at bounding box center [277, 506] width 43 height 17
click at [557, 423] on icon at bounding box center [560, 507] width 12 height 12
click at [627, 423] on div at bounding box center [622, 506] width 17 height 17
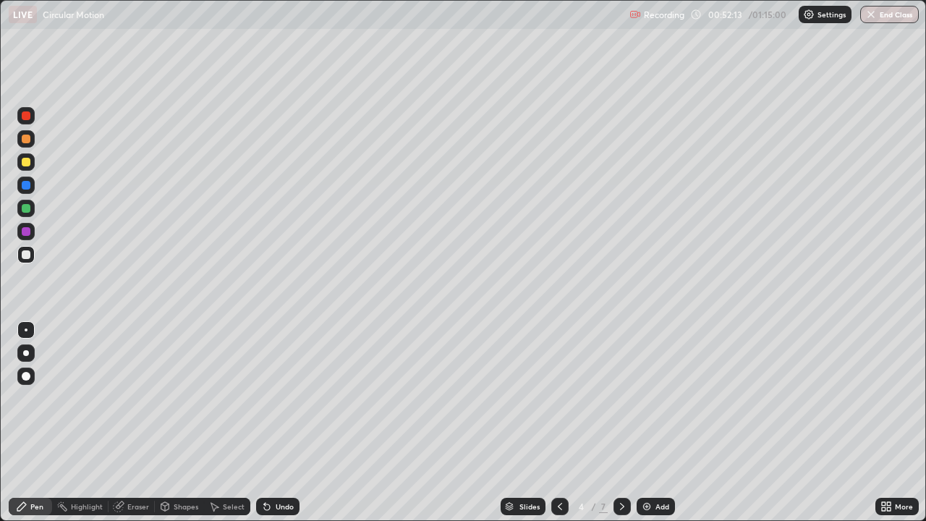
click at [622, 423] on icon at bounding box center [623, 507] width 12 height 12
click at [621, 423] on icon at bounding box center [622, 506] width 4 height 7
click at [143, 423] on div "Eraser" at bounding box center [132, 506] width 46 height 17
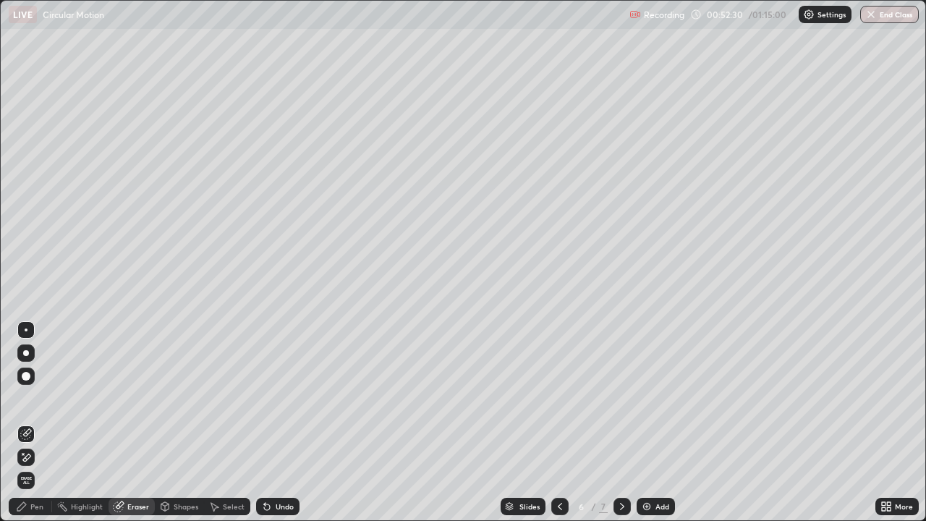
click at [24, 423] on icon at bounding box center [22, 507] width 12 height 12
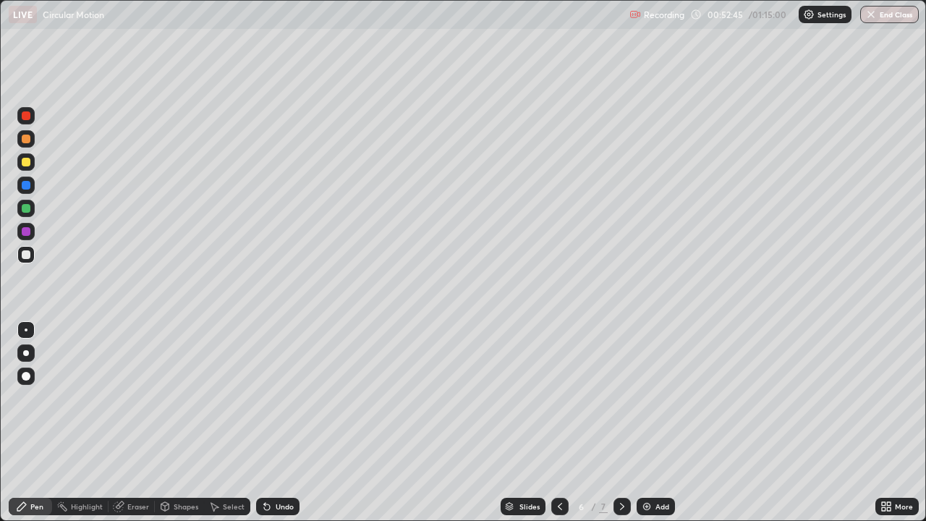
click at [179, 423] on div "Shapes" at bounding box center [179, 506] width 49 height 17
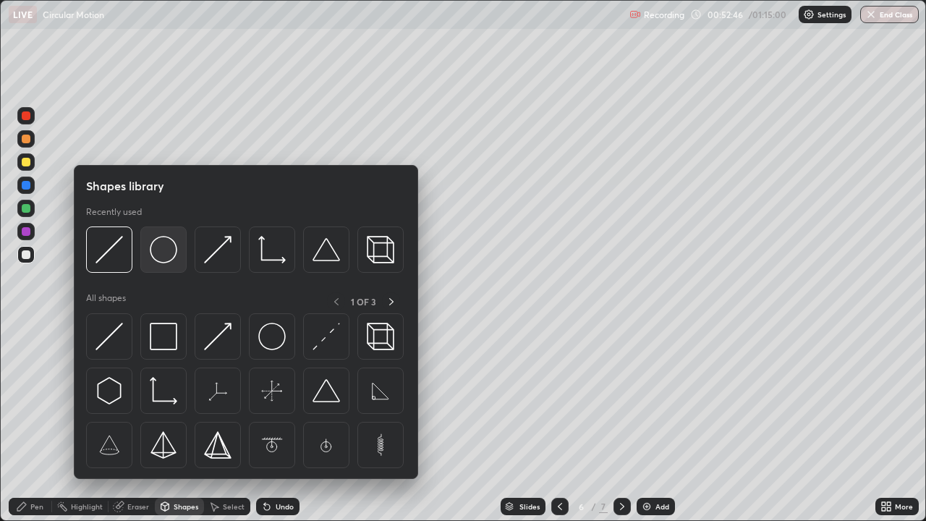
click at [171, 266] on div at bounding box center [163, 250] width 46 height 46
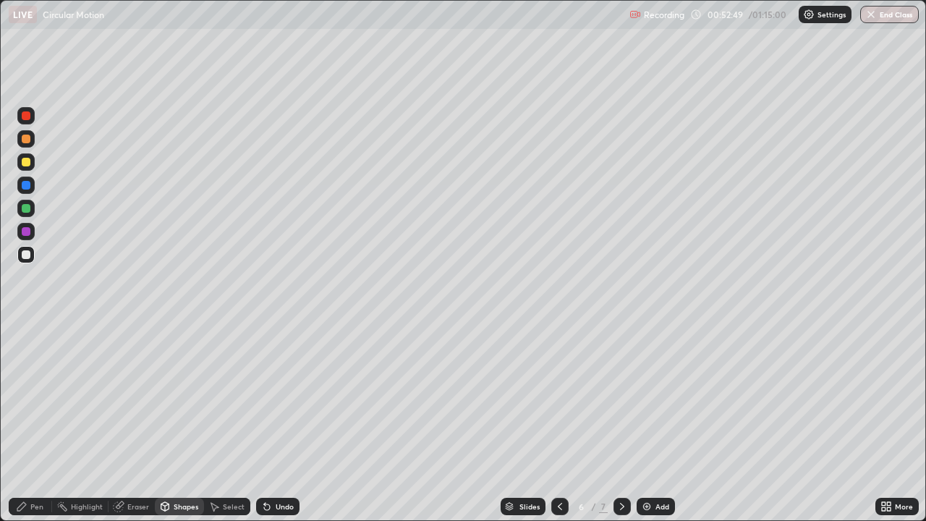
click at [34, 423] on div "Pen" at bounding box center [30, 506] width 43 height 17
click at [284, 423] on div "Undo" at bounding box center [285, 506] width 18 height 7
click at [276, 423] on div "Undo" at bounding box center [277, 506] width 43 height 17
click at [282, 423] on div "Undo" at bounding box center [285, 506] width 18 height 7
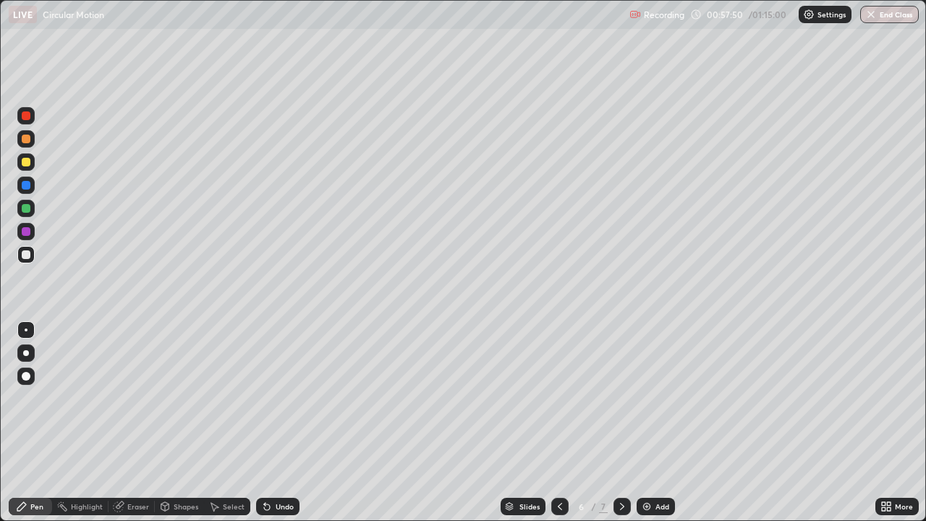
click at [281, 423] on div "Undo" at bounding box center [285, 506] width 18 height 7
click at [592, 423] on div "/" at bounding box center [594, 506] width 4 height 9
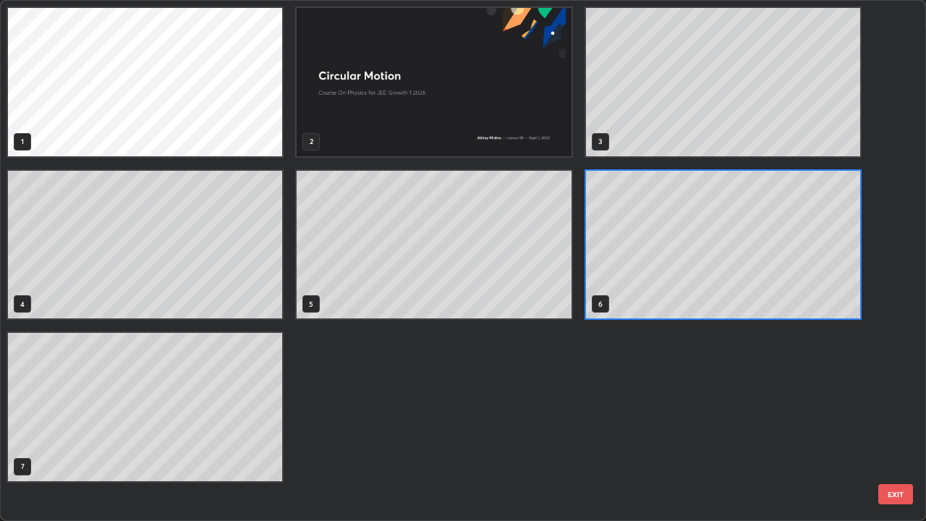
scroll to position [515, 918]
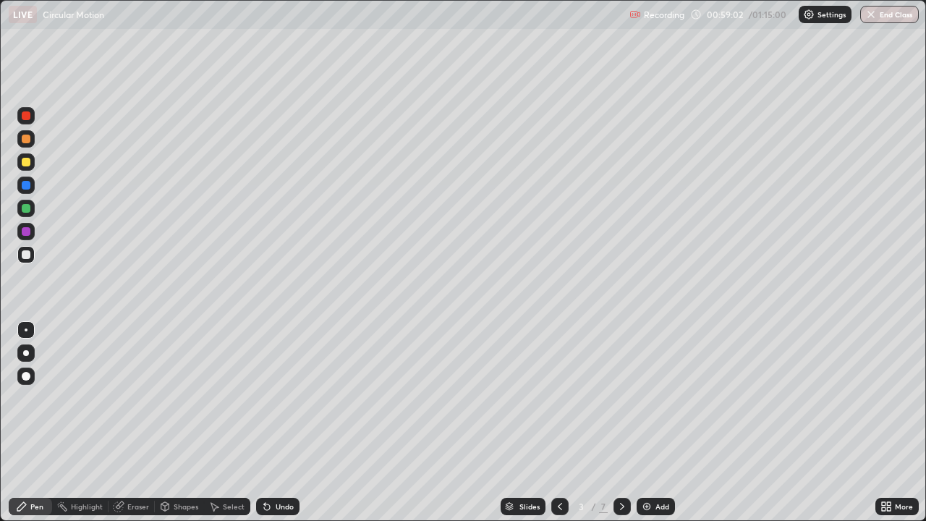
click at [661, 423] on div "Add" at bounding box center [663, 506] width 14 height 7
click at [592, 423] on div "/" at bounding box center [594, 506] width 4 height 9
click at [265, 423] on div "Undo" at bounding box center [277, 506] width 43 height 17
click at [263, 423] on div "Undo" at bounding box center [274, 506] width 49 height 29
click at [266, 423] on div "Undo" at bounding box center [274, 506] width 49 height 29
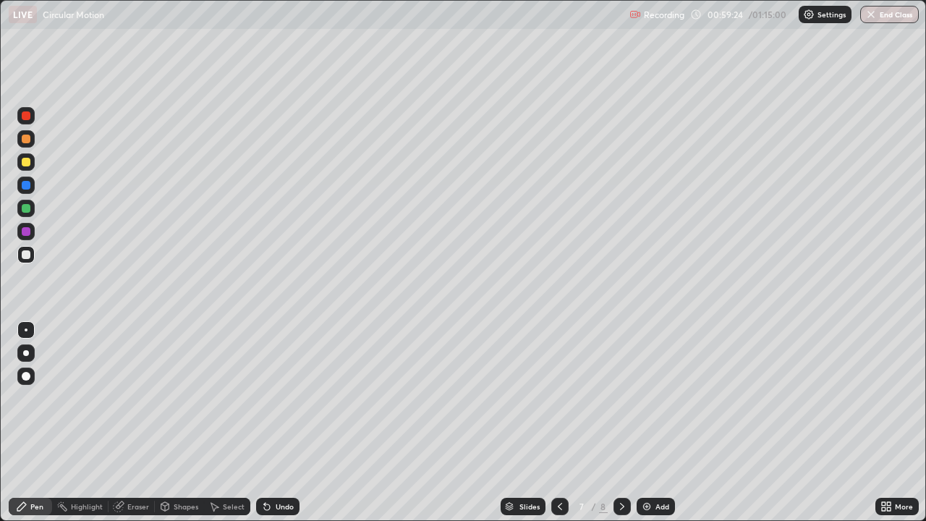
click at [266, 423] on div "Undo" at bounding box center [274, 506] width 49 height 29
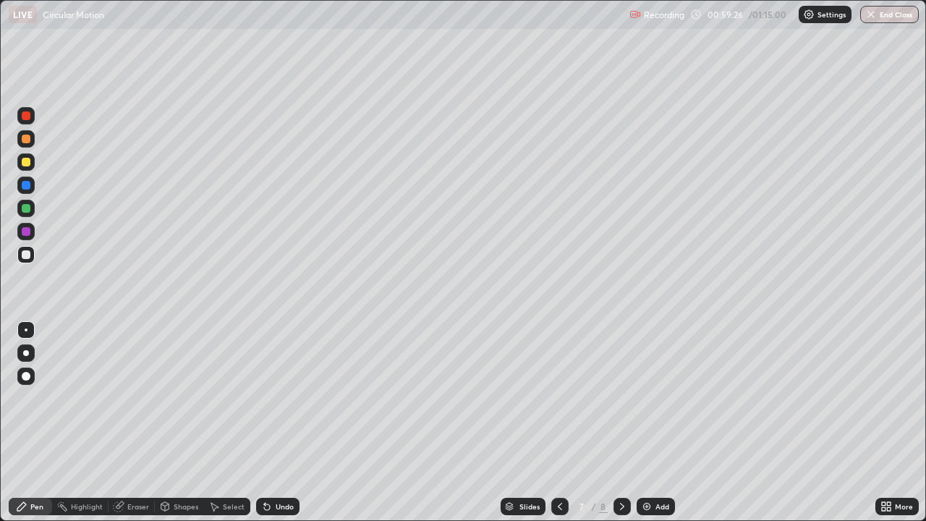
click at [267, 423] on div "Undo" at bounding box center [274, 506] width 49 height 29
click at [268, 423] on div "Undo" at bounding box center [274, 506] width 49 height 29
click at [267, 423] on div "Undo" at bounding box center [274, 506] width 49 height 29
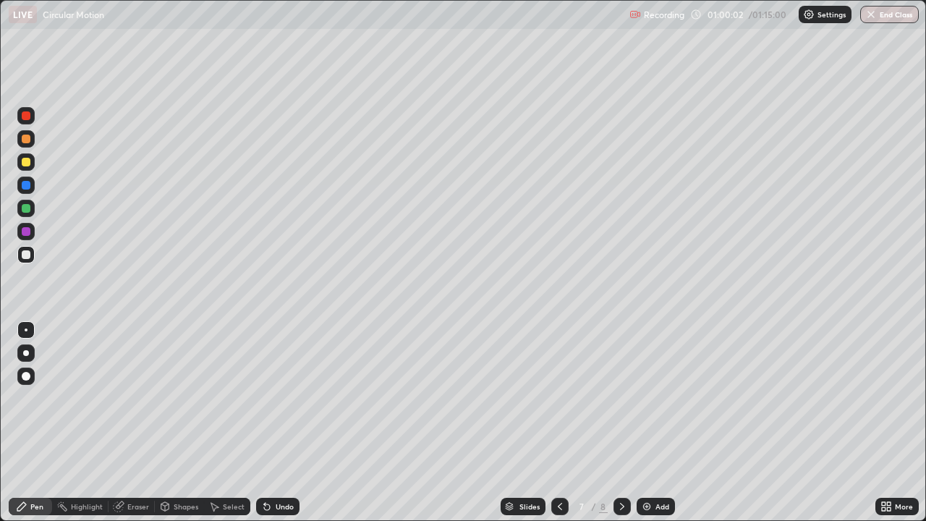
click at [272, 423] on div "Undo" at bounding box center [277, 506] width 43 height 17
click at [276, 423] on div "Undo" at bounding box center [285, 506] width 18 height 7
click at [271, 423] on div "Undo" at bounding box center [277, 506] width 43 height 17
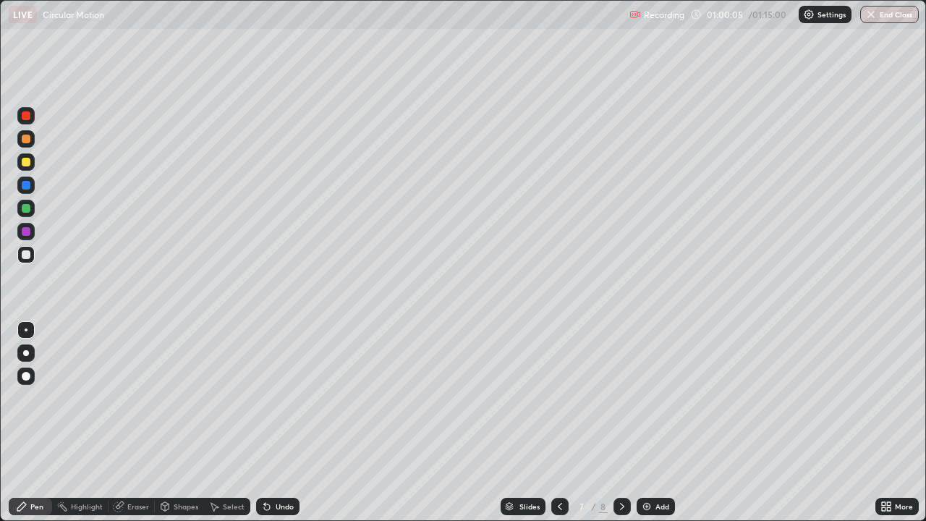
click at [271, 423] on div "Undo" at bounding box center [277, 506] width 43 height 17
click at [272, 423] on div "Undo" at bounding box center [277, 506] width 43 height 17
click at [271, 423] on div "Undo" at bounding box center [277, 506] width 43 height 17
click at [269, 423] on icon at bounding box center [267, 507] width 12 height 12
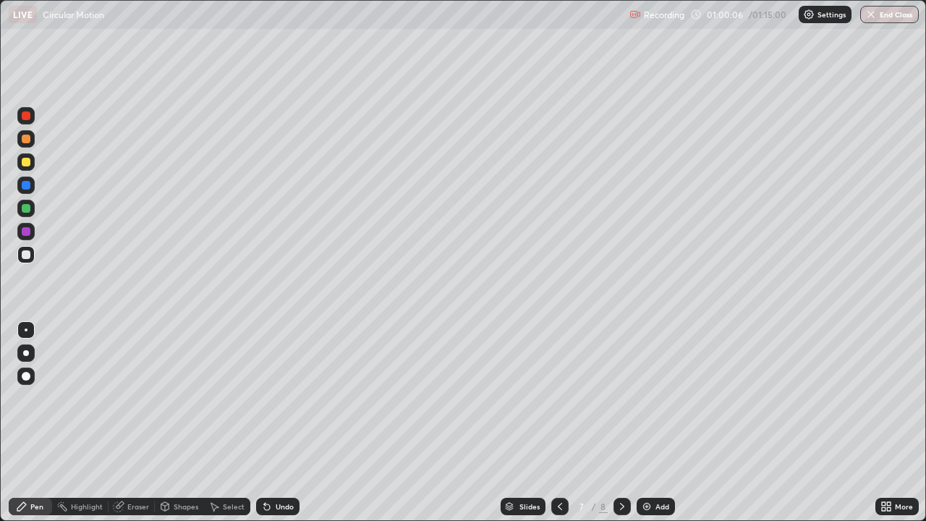
click at [269, 423] on icon at bounding box center [267, 507] width 12 height 12
click at [268, 423] on icon at bounding box center [267, 507] width 12 height 12
click at [266, 423] on icon at bounding box center [267, 507] width 6 height 6
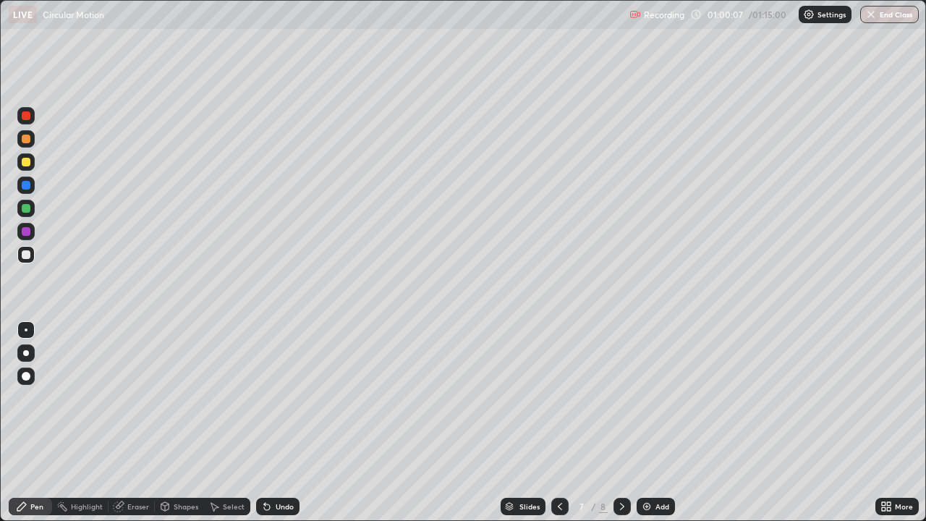
click at [266, 423] on icon at bounding box center [267, 507] width 6 height 6
click at [271, 423] on div "Undo" at bounding box center [277, 506] width 43 height 17
click at [277, 423] on div "Undo" at bounding box center [277, 506] width 43 height 17
click at [279, 423] on div "Undo" at bounding box center [277, 506] width 43 height 17
click at [276, 423] on div "Undo" at bounding box center [277, 506] width 43 height 17
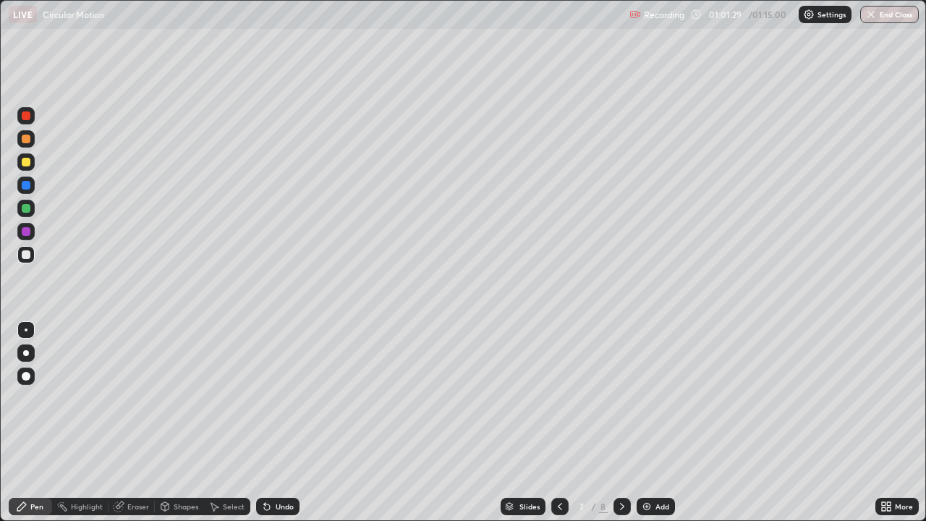
click at [284, 423] on div "Undo" at bounding box center [285, 506] width 18 height 7
click at [282, 423] on div "Undo" at bounding box center [285, 506] width 18 height 7
click at [27, 170] on div at bounding box center [25, 161] width 17 height 17
click at [888, 17] on button "End Class" at bounding box center [890, 14] width 59 height 17
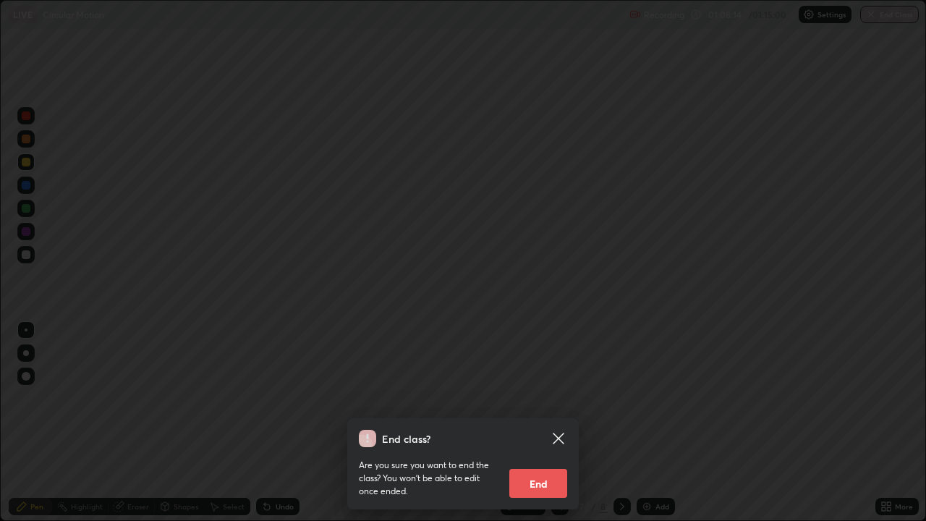
click at [532, 423] on button "End" at bounding box center [539, 483] width 58 height 29
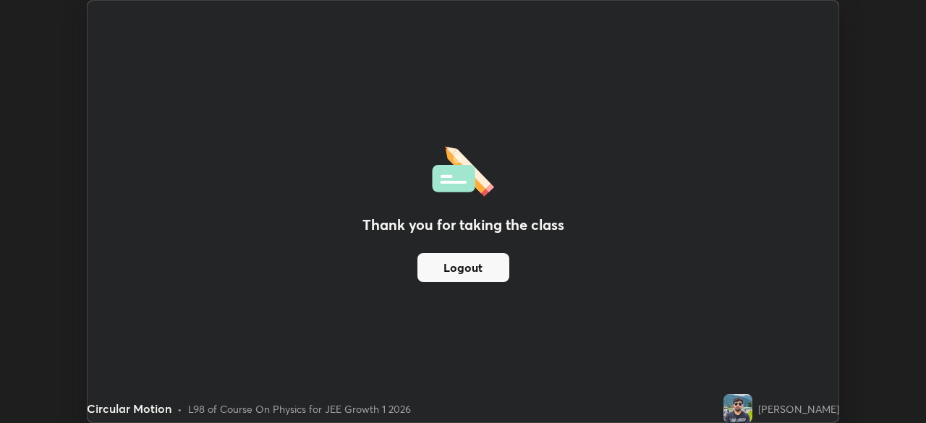
scroll to position [71951, 71448]
